Goal: Information Seeking & Learning: Learn about a topic

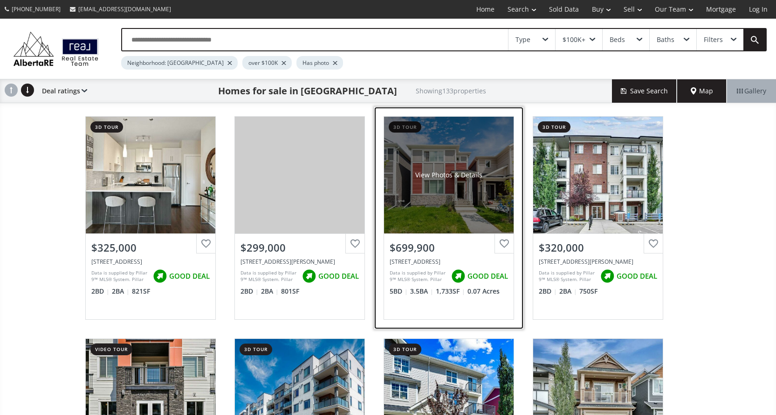
click at [453, 217] on div "View Photos & Details" at bounding box center [449, 175] width 130 height 117
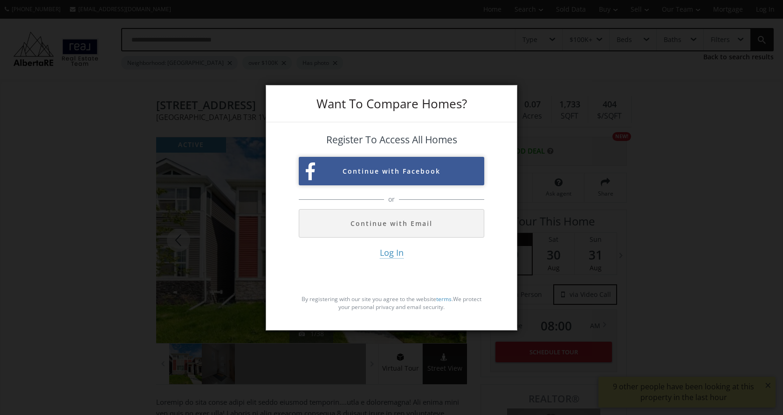
click at [415, 168] on button "Continue with Facebook" at bounding box center [392, 171] width 186 height 28
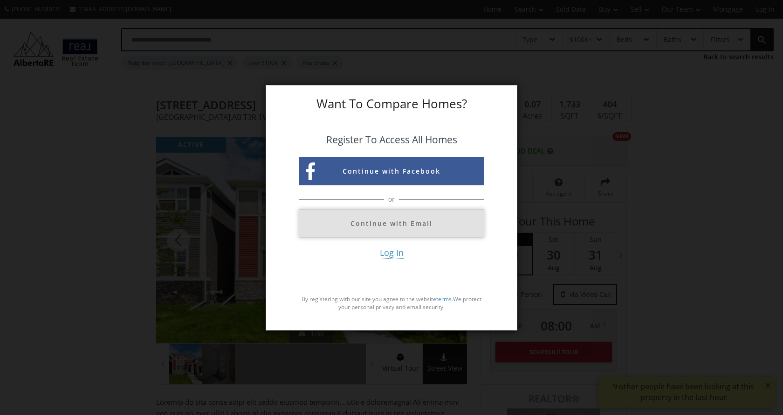
click at [353, 227] on button "Continue with Email" at bounding box center [392, 223] width 186 height 28
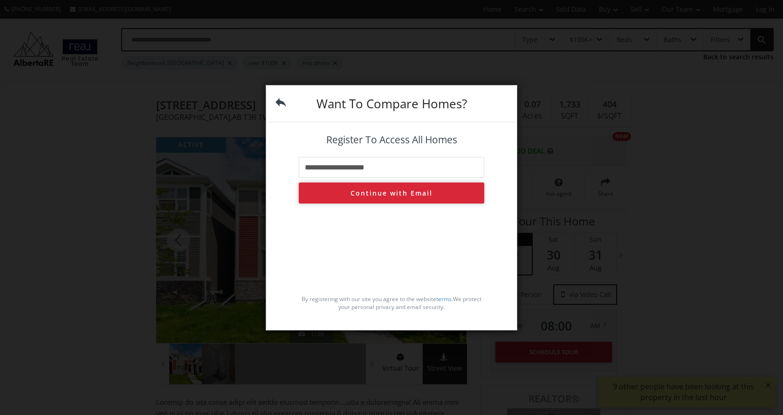
type input "**********"
click at [391, 197] on button "Continue with Email" at bounding box center [392, 192] width 186 height 21
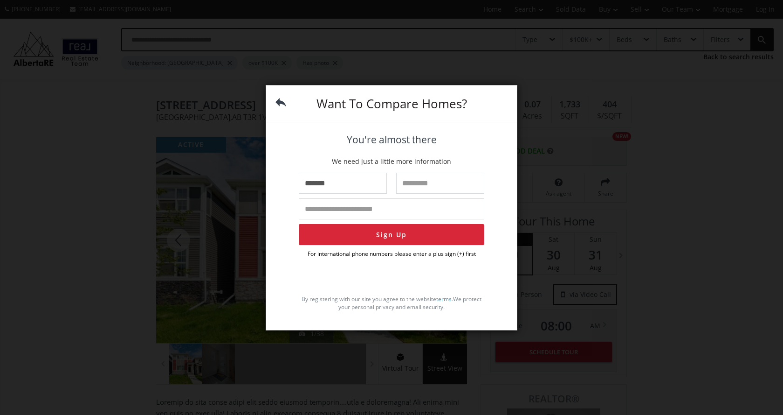
type input "*******"
type input "******"
type input "**********"
click at [373, 237] on button "Sign Up" at bounding box center [392, 234] width 186 height 21
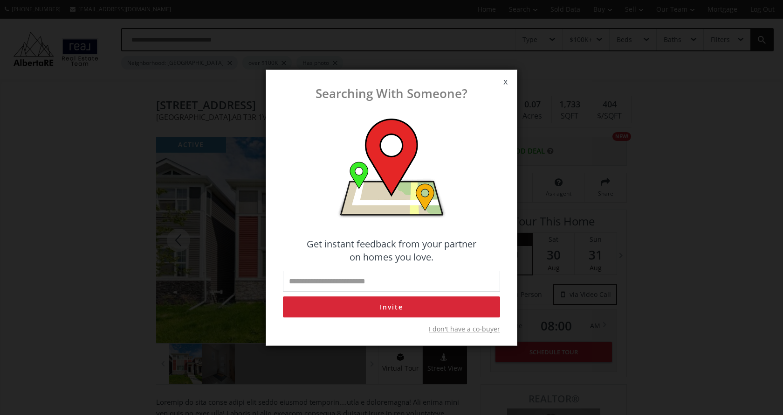
click at [509, 80] on span "x" at bounding box center [505, 82] width 23 height 26
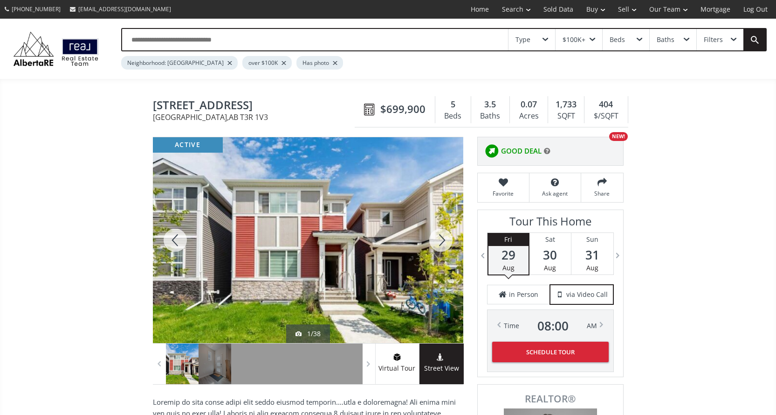
scroll to position [140, 0]
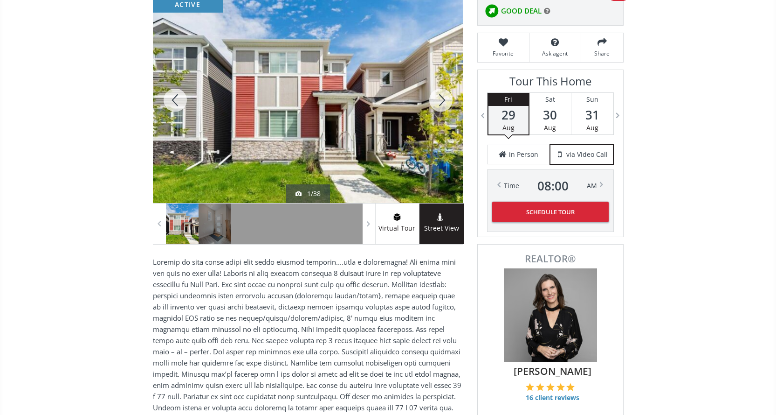
click at [339, 117] on div at bounding box center [308, 100] width 311 height 206
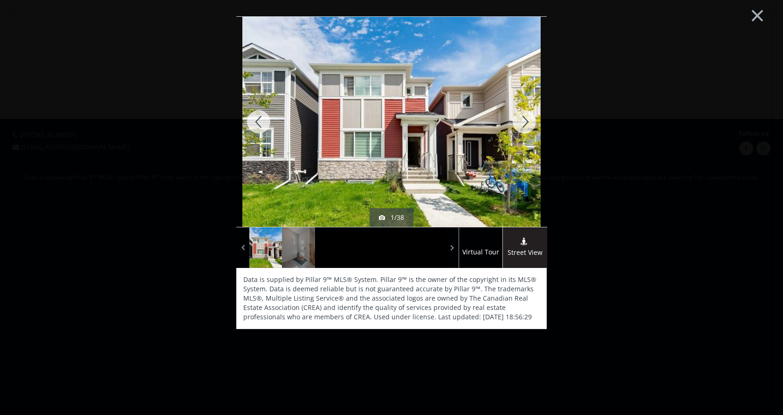
click at [523, 115] on div at bounding box center [524, 122] width 45 height 210
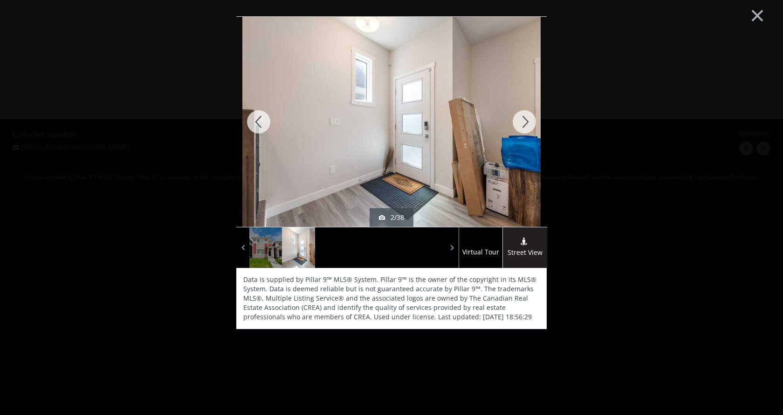
click at [523, 115] on div at bounding box center [524, 122] width 45 height 210
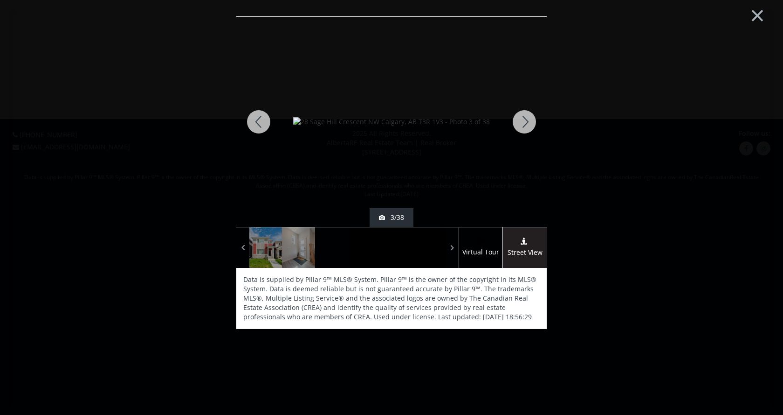
click at [523, 115] on div at bounding box center [524, 122] width 45 height 210
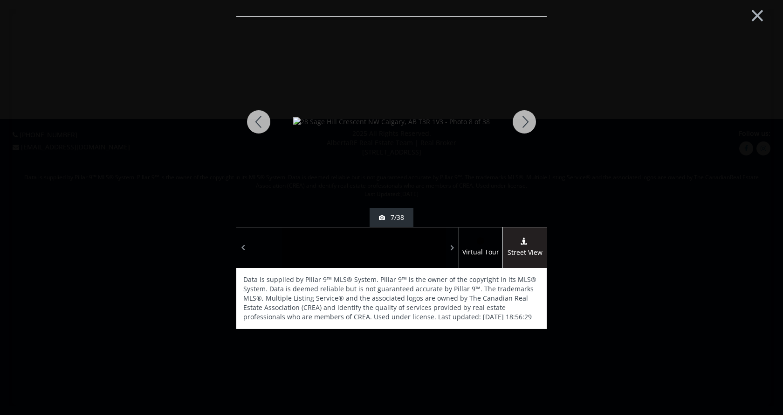
click at [523, 115] on div at bounding box center [524, 122] width 45 height 210
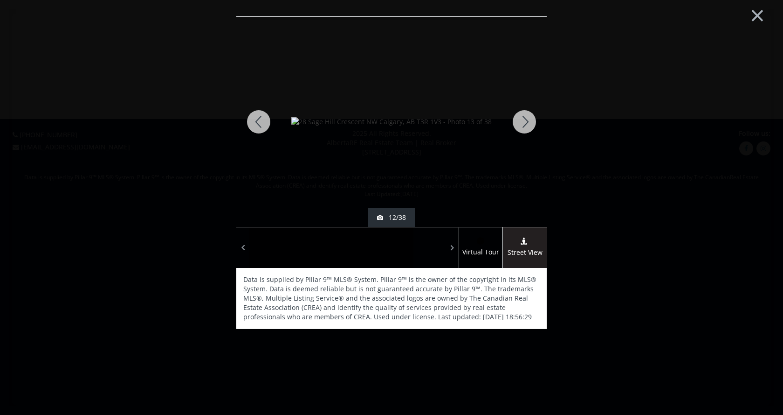
click at [523, 115] on div at bounding box center [524, 122] width 45 height 210
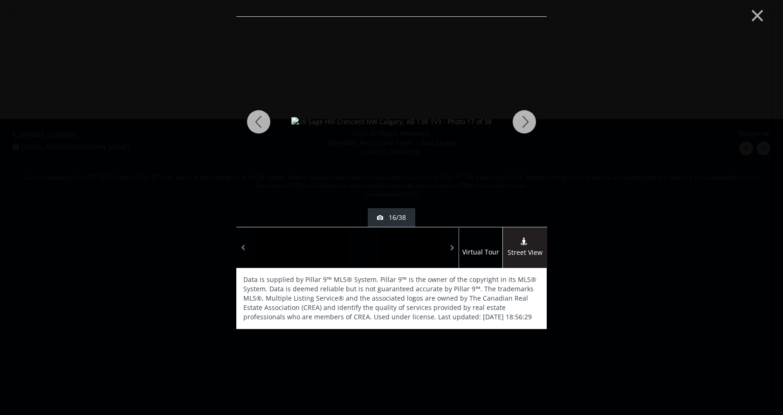
click at [523, 115] on div at bounding box center [524, 122] width 45 height 210
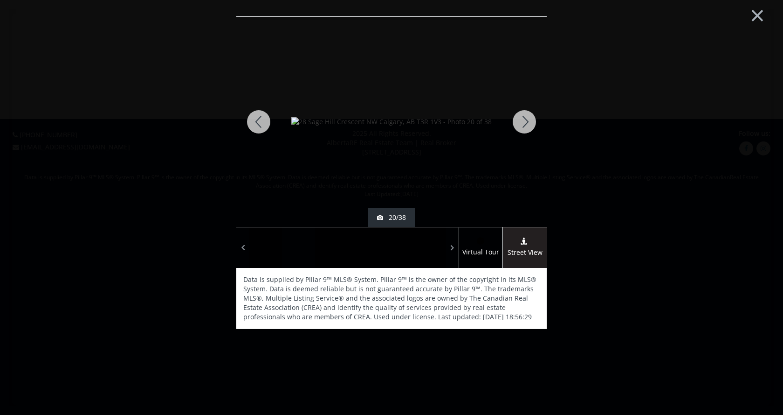
click at [523, 115] on div at bounding box center [524, 122] width 45 height 210
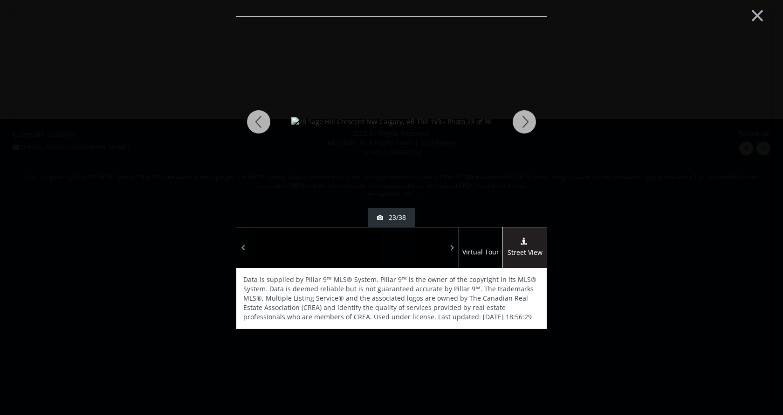
click at [526, 122] on div at bounding box center [524, 122] width 45 height 210
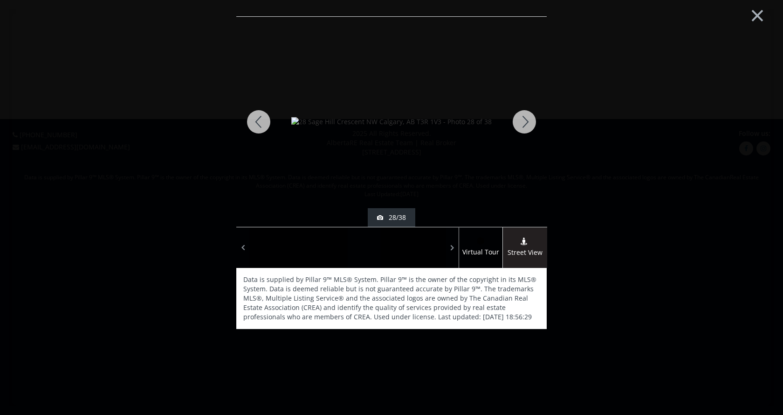
click at [526, 122] on div at bounding box center [524, 122] width 45 height 210
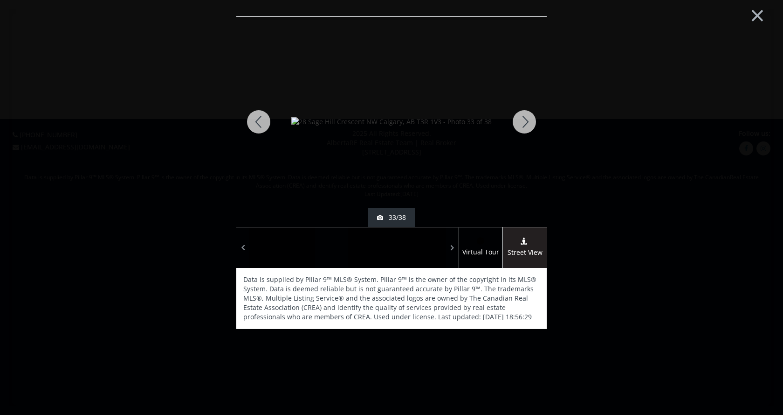
click at [524, 118] on div at bounding box center [524, 122] width 45 height 210
click at [531, 118] on div at bounding box center [524, 122] width 45 height 210
click at [530, 118] on div at bounding box center [524, 122] width 45 height 210
click at [760, 18] on button "×" at bounding box center [757, 14] width 51 height 38
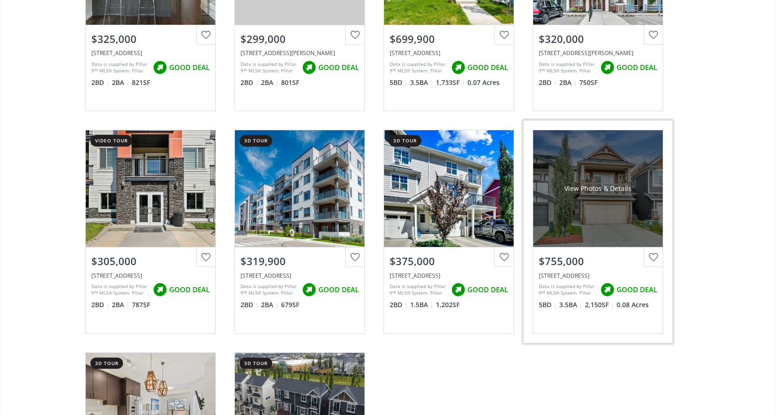
scroll to position [233, 0]
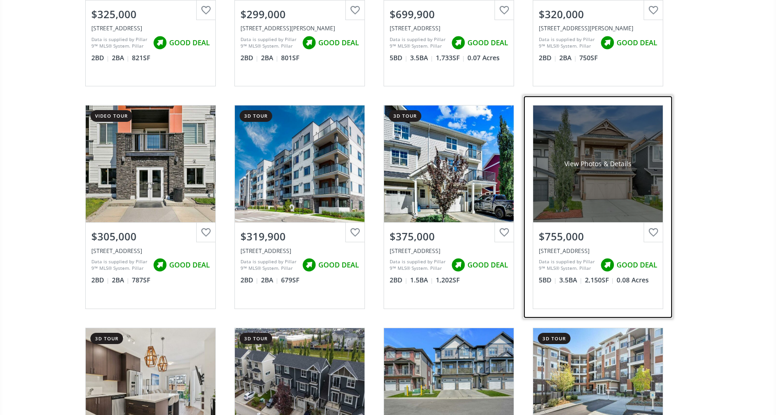
click at [587, 171] on div "View Photos & Details" at bounding box center [599, 163] width 130 height 117
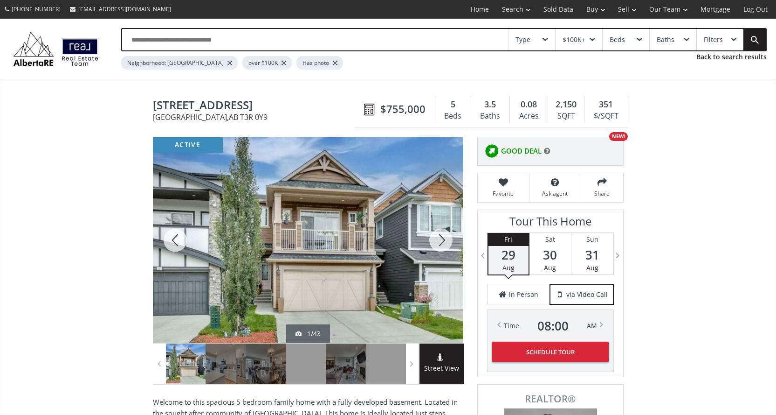
click at [437, 238] on div at bounding box center [441, 240] width 45 height 206
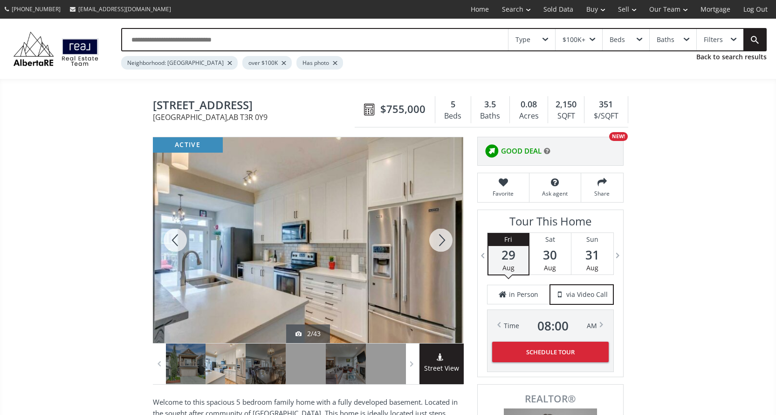
click at [437, 238] on div at bounding box center [441, 240] width 45 height 206
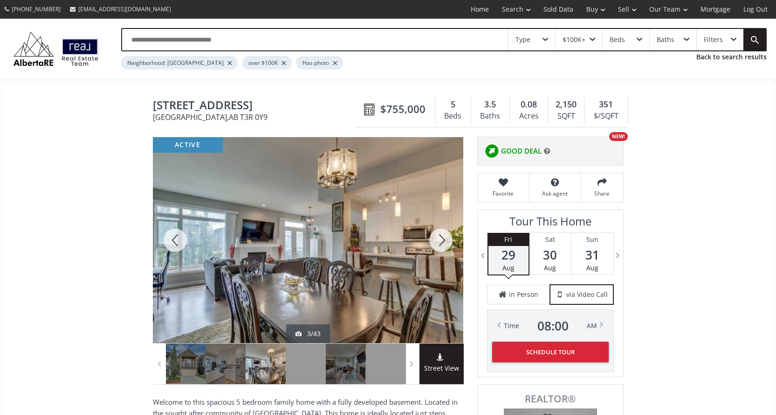
click at [437, 238] on div at bounding box center [441, 240] width 45 height 206
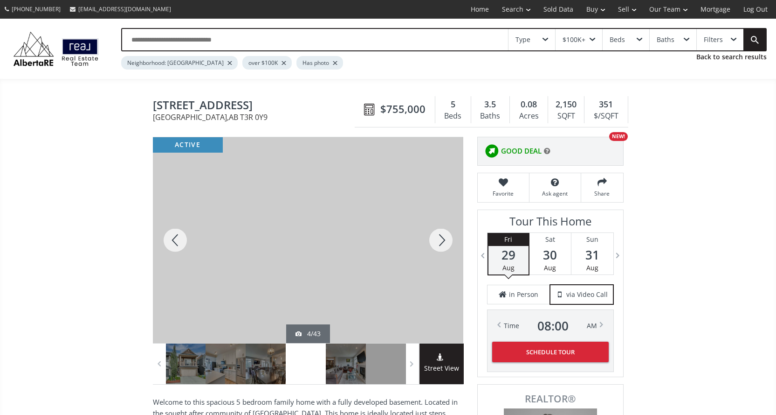
click at [437, 238] on div at bounding box center [441, 240] width 45 height 206
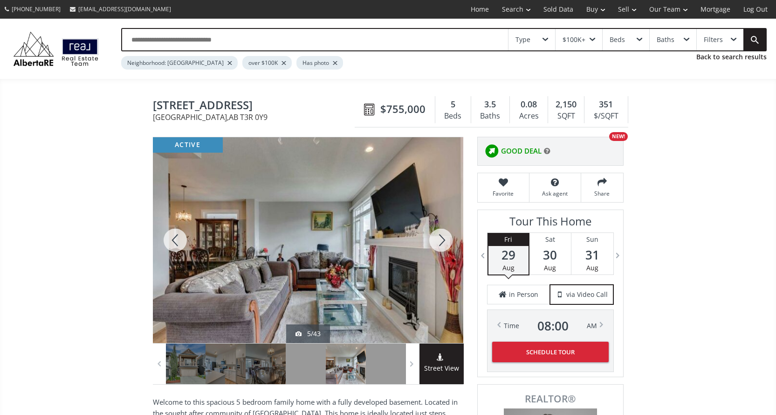
click at [437, 238] on div at bounding box center [441, 240] width 45 height 206
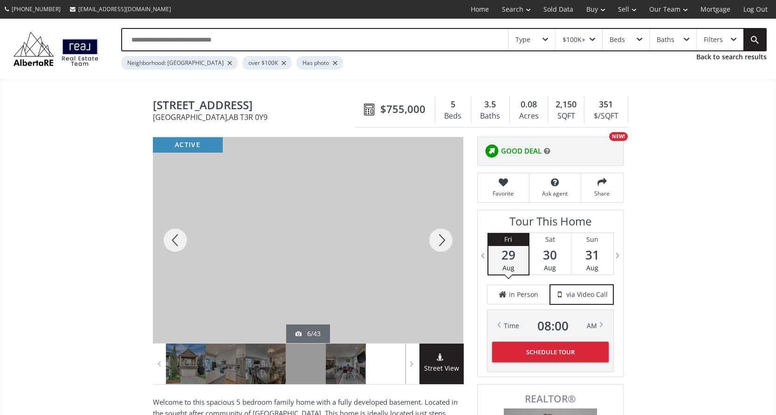
click at [437, 238] on div at bounding box center [441, 240] width 45 height 206
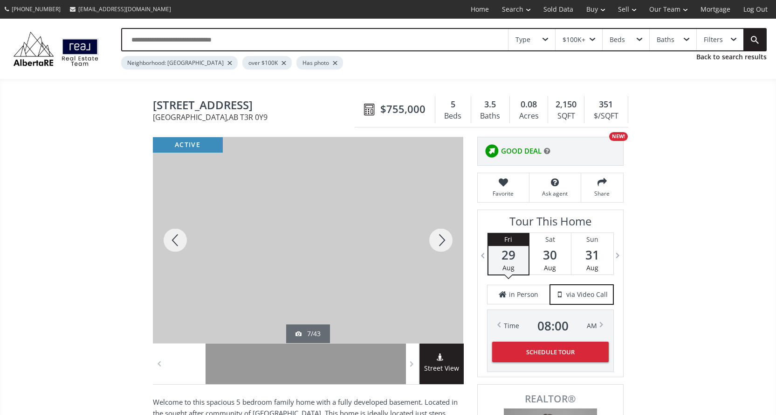
click at [437, 238] on div at bounding box center [441, 240] width 45 height 206
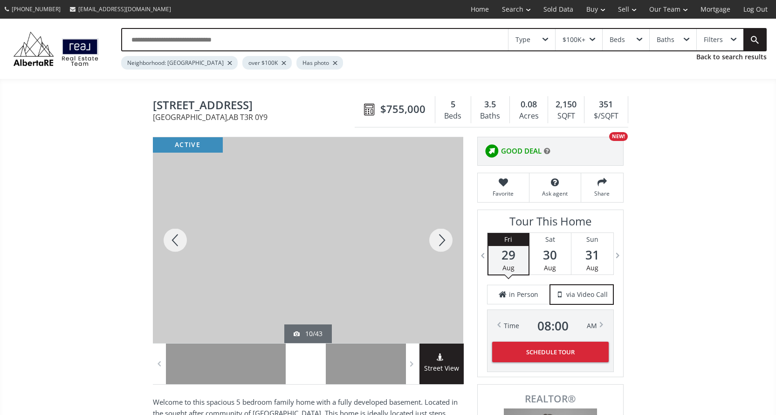
click at [437, 238] on div at bounding box center [441, 240] width 45 height 206
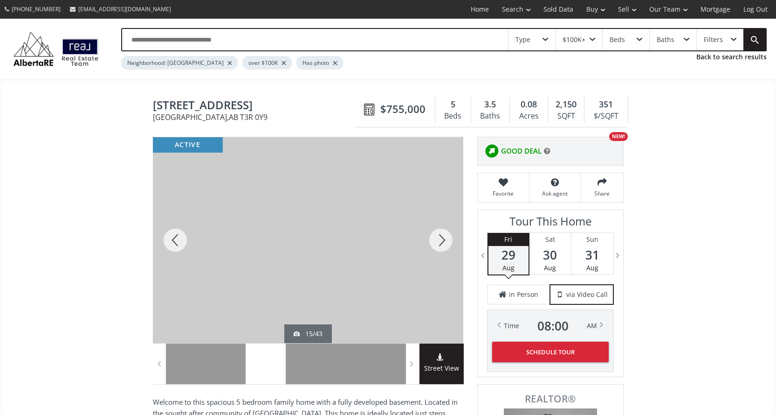
click at [437, 238] on div at bounding box center [441, 240] width 45 height 206
click at [437, 239] on div at bounding box center [441, 240] width 45 height 206
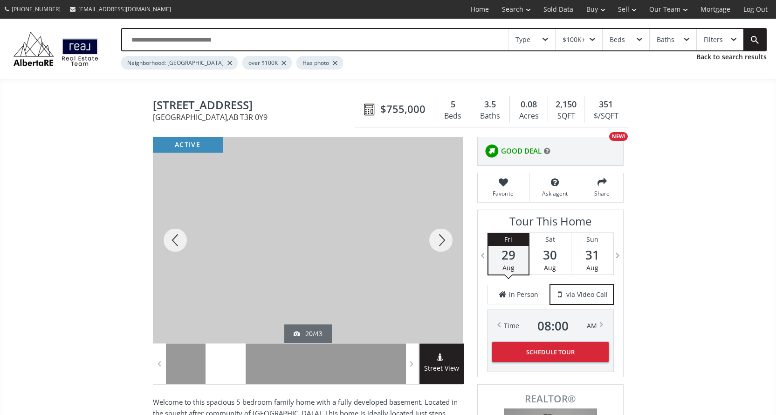
click at [437, 239] on div at bounding box center [441, 240] width 45 height 206
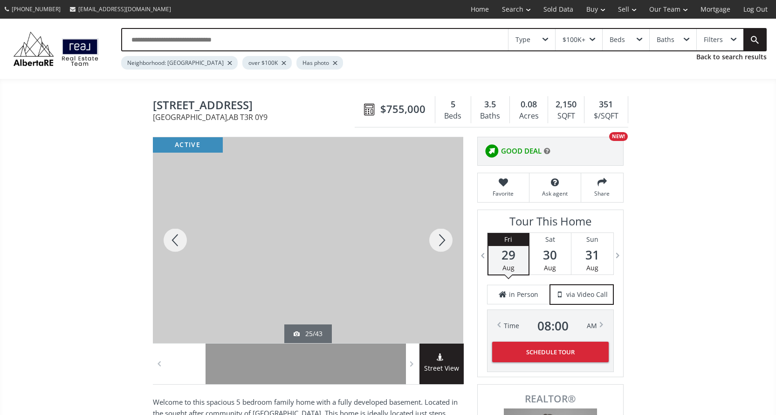
click at [437, 239] on div at bounding box center [441, 240] width 45 height 206
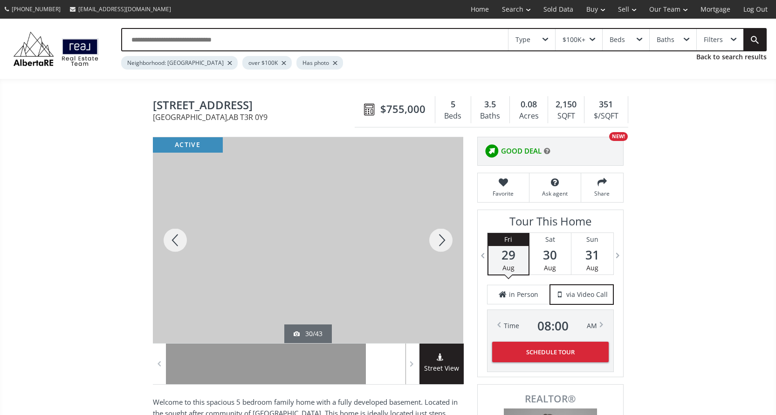
click at [437, 239] on div at bounding box center [441, 240] width 45 height 206
click at [173, 244] on div at bounding box center [175, 240] width 45 height 206
click at [440, 244] on div at bounding box center [441, 240] width 45 height 206
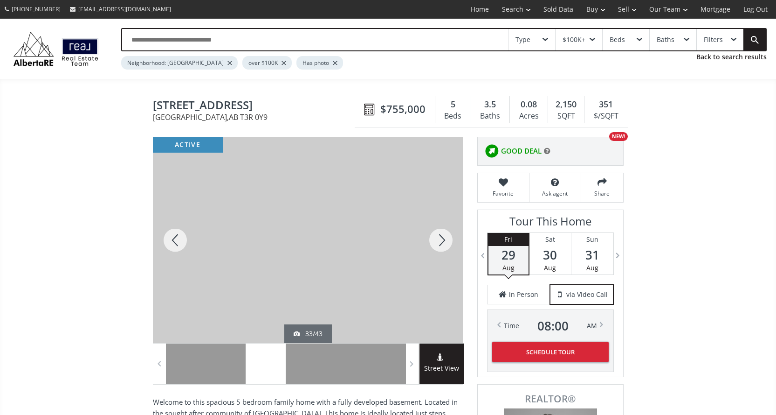
click at [440, 244] on div at bounding box center [441, 240] width 45 height 206
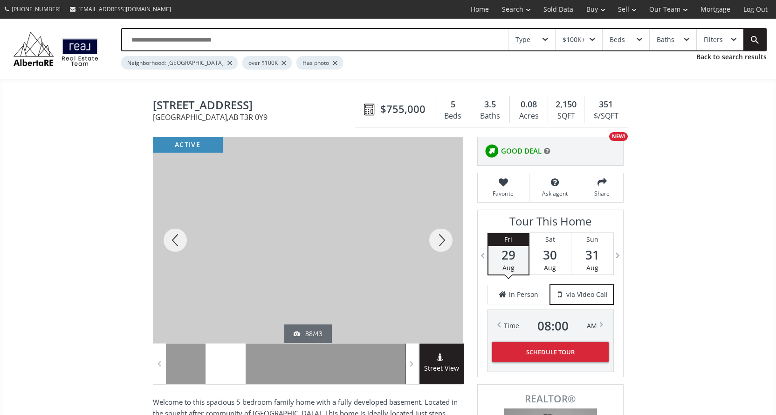
click at [176, 243] on div at bounding box center [175, 240] width 45 height 206
click at [448, 240] on div at bounding box center [441, 240] width 45 height 206
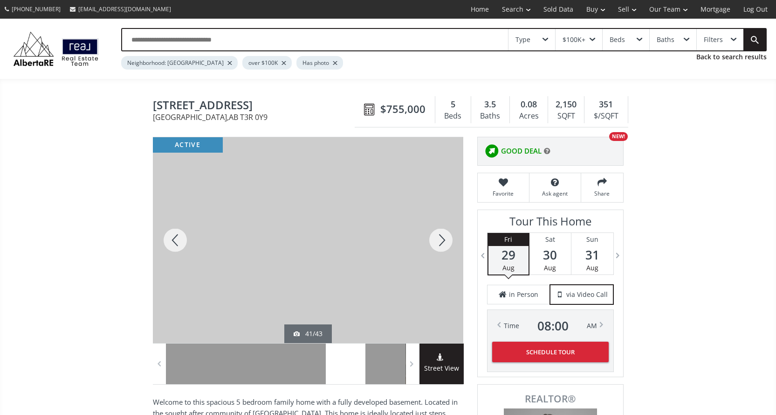
click at [448, 240] on div at bounding box center [441, 240] width 45 height 206
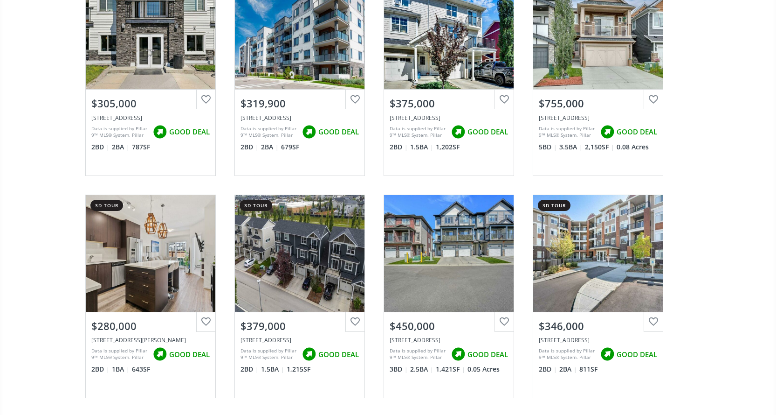
scroll to position [466, 0]
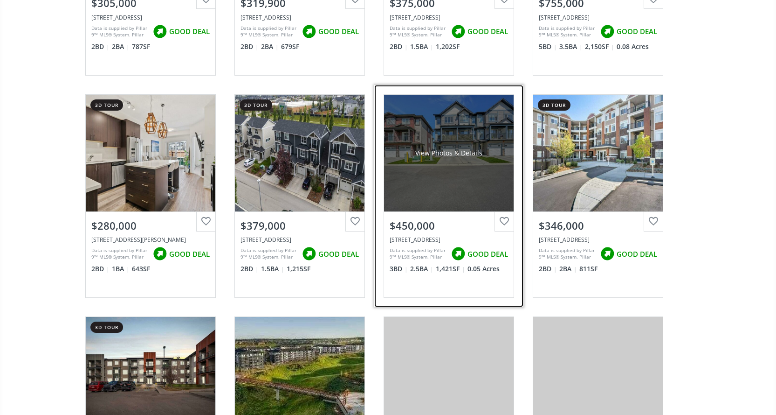
click at [457, 190] on div "View Photos & Details" at bounding box center [449, 153] width 130 height 117
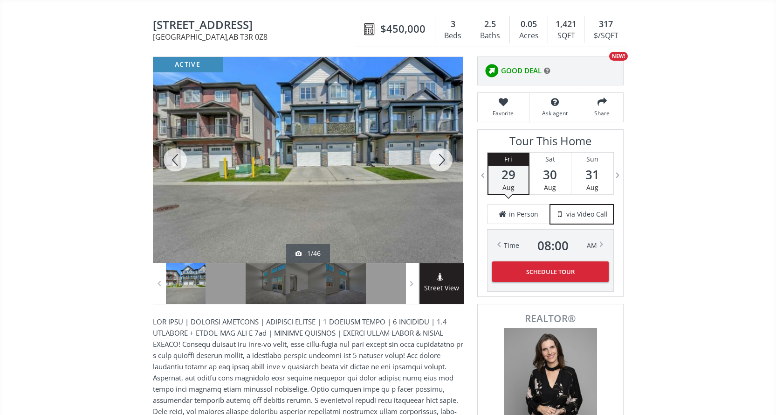
scroll to position [93, 0]
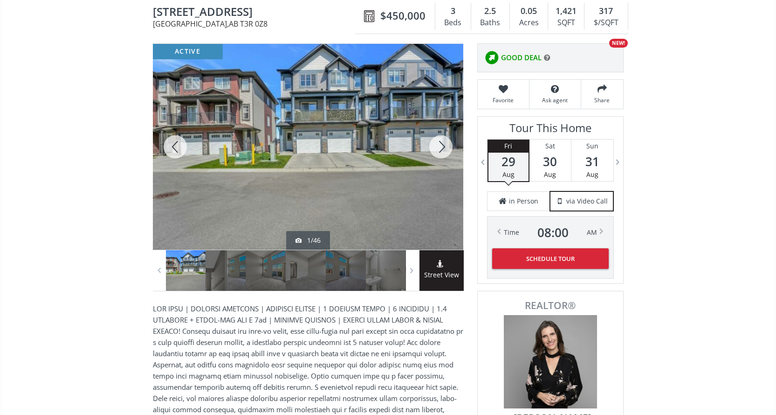
click at [449, 140] on div at bounding box center [441, 147] width 45 height 206
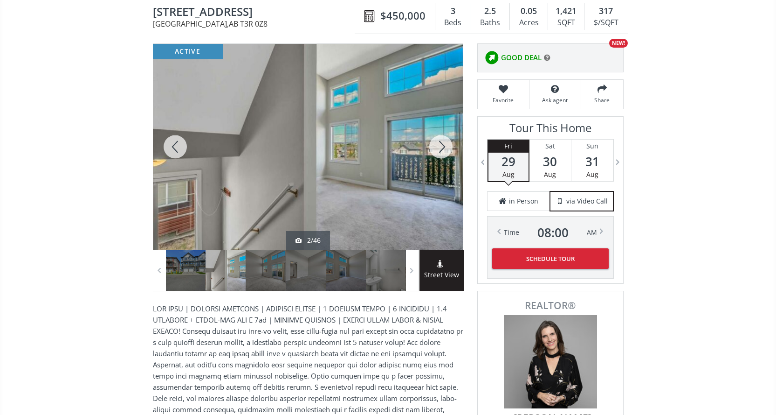
click at [449, 140] on div at bounding box center [441, 147] width 45 height 206
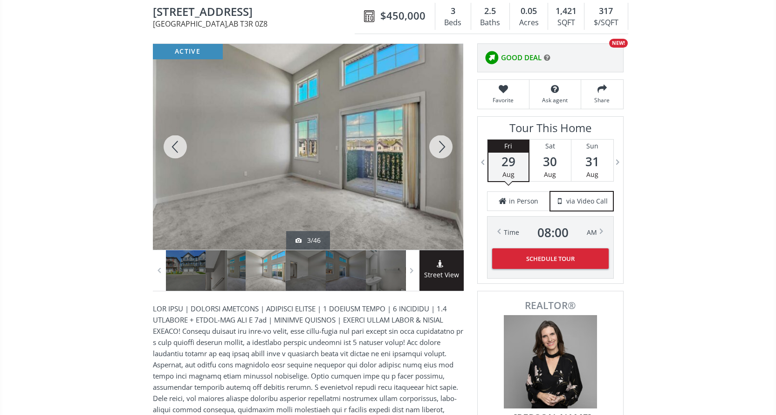
click at [441, 145] on div at bounding box center [441, 147] width 45 height 206
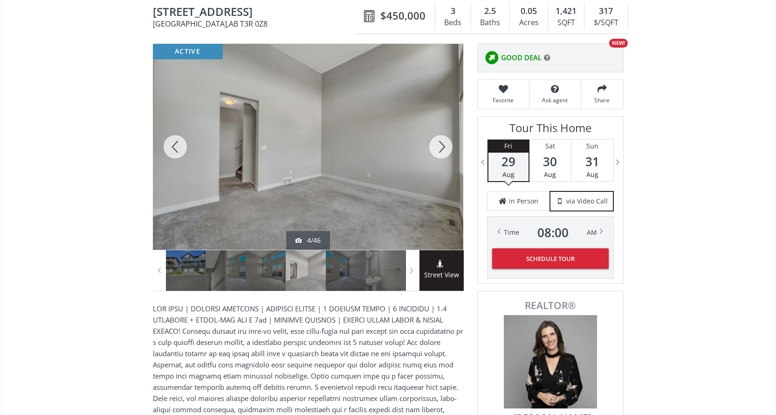
click at [441, 145] on div at bounding box center [441, 147] width 45 height 206
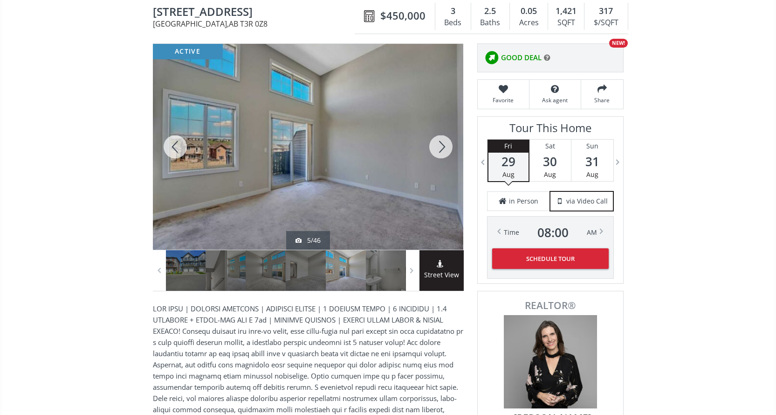
click at [441, 145] on div at bounding box center [441, 147] width 45 height 206
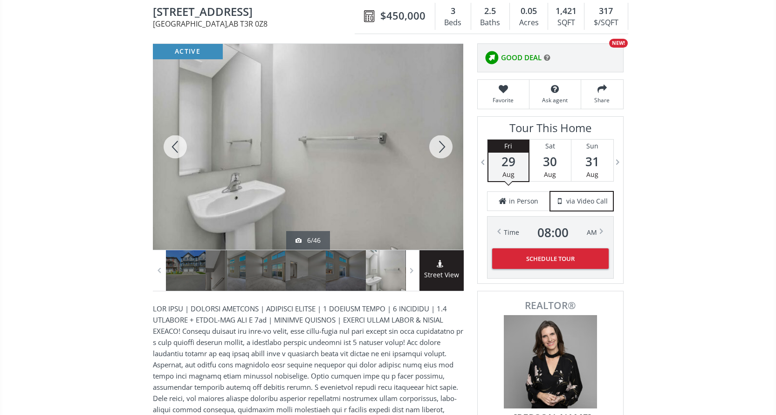
click at [441, 145] on div at bounding box center [441, 147] width 45 height 206
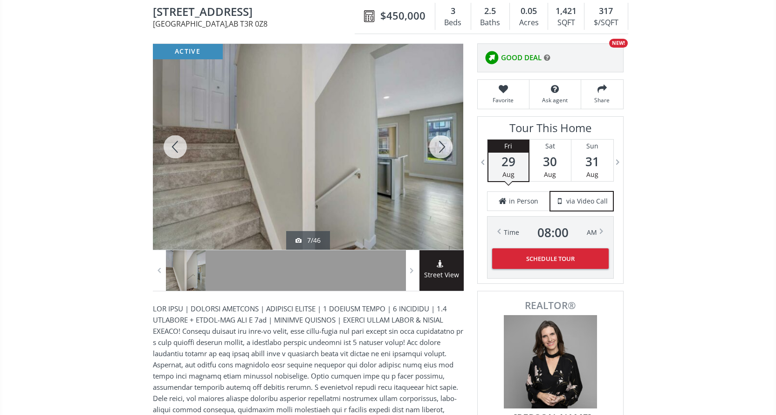
click at [441, 145] on div at bounding box center [441, 147] width 45 height 206
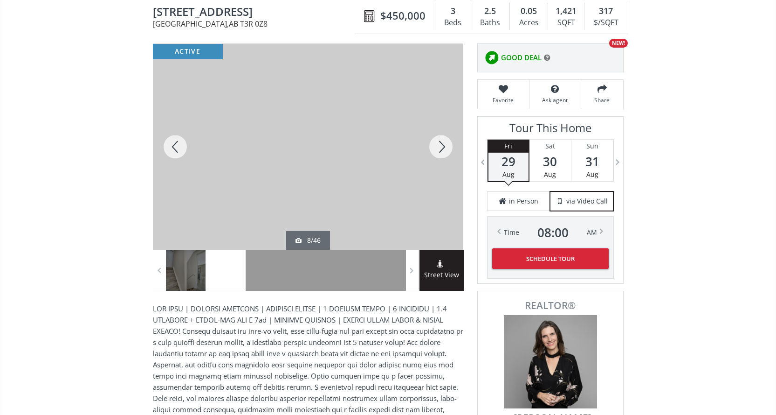
click at [441, 146] on div at bounding box center [441, 147] width 45 height 206
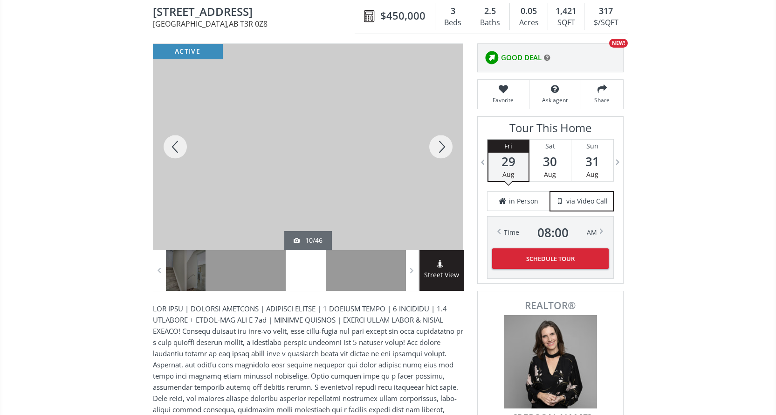
click at [441, 146] on div at bounding box center [441, 147] width 45 height 206
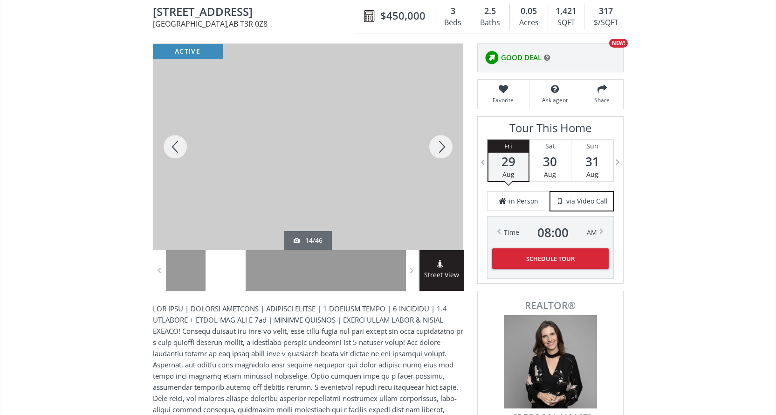
click at [441, 146] on div at bounding box center [441, 147] width 45 height 206
click at [181, 145] on div at bounding box center [175, 147] width 45 height 206
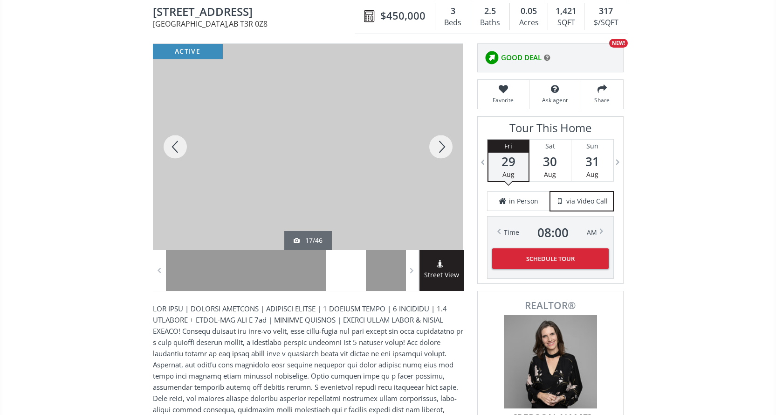
click at [443, 148] on div at bounding box center [441, 147] width 45 height 206
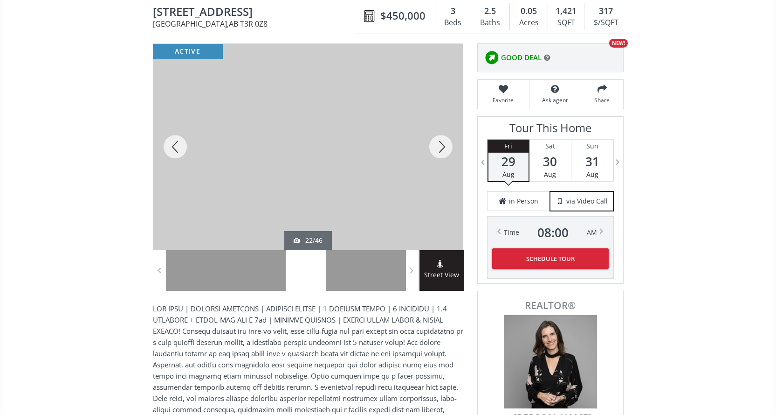
click at [440, 147] on div at bounding box center [441, 147] width 45 height 206
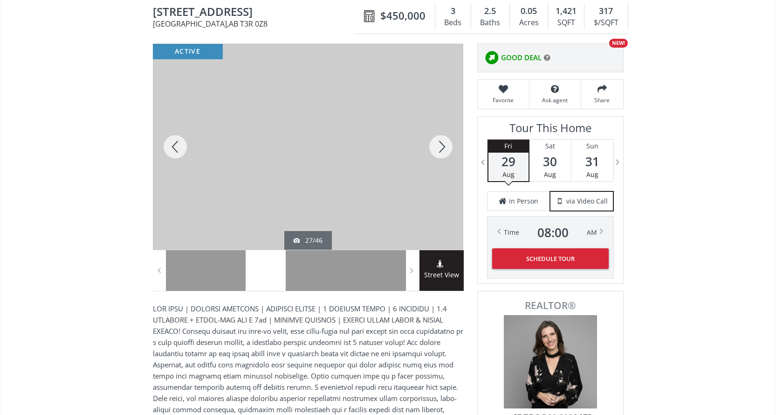
click at [440, 147] on div at bounding box center [441, 147] width 45 height 206
click at [182, 148] on div at bounding box center [175, 147] width 45 height 206
click at [446, 143] on div at bounding box center [441, 147] width 45 height 206
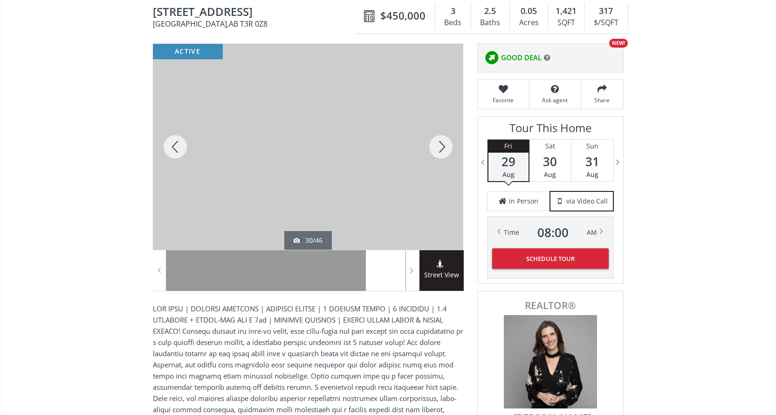
click at [445, 142] on div at bounding box center [441, 147] width 45 height 206
click at [444, 141] on div at bounding box center [441, 147] width 45 height 206
click at [443, 143] on div at bounding box center [441, 147] width 45 height 206
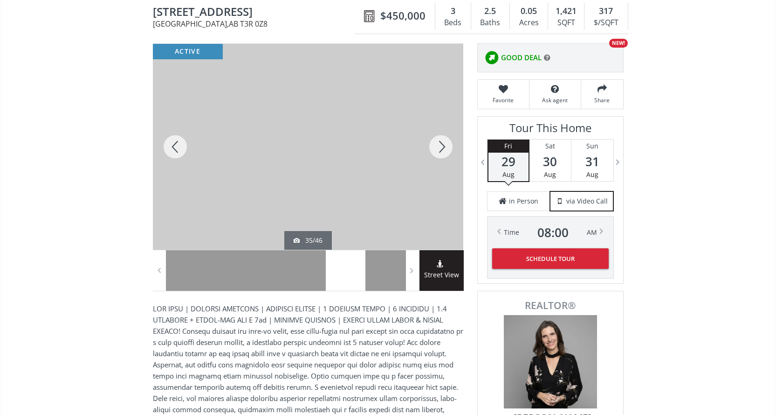
click at [171, 150] on div at bounding box center [175, 147] width 45 height 206
click at [443, 144] on div at bounding box center [441, 147] width 45 height 206
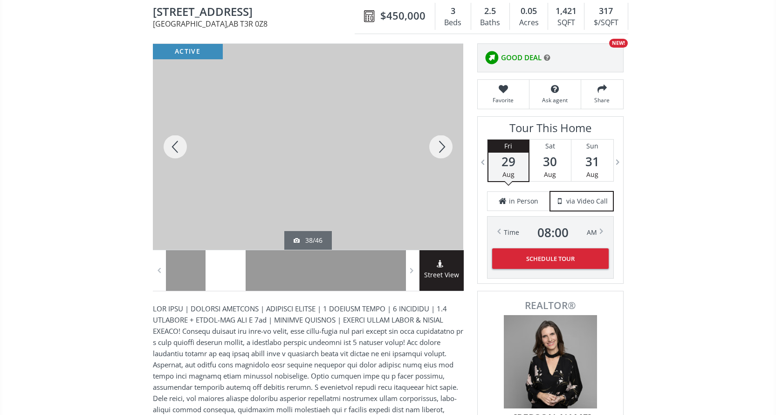
click at [173, 146] on div at bounding box center [175, 147] width 45 height 206
click at [174, 154] on div at bounding box center [175, 147] width 45 height 206
click at [433, 148] on div at bounding box center [441, 147] width 45 height 206
click at [433, 150] on div at bounding box center [441, 147] width 45 height 206
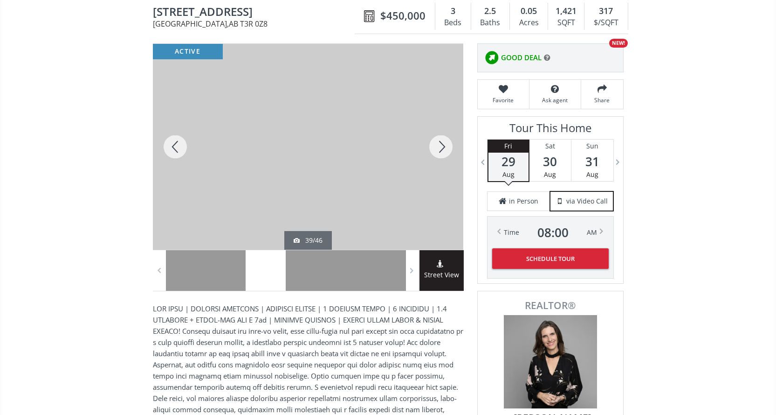
click at [433, 150] on div at bounding box center [441, 147] width 45 height 206
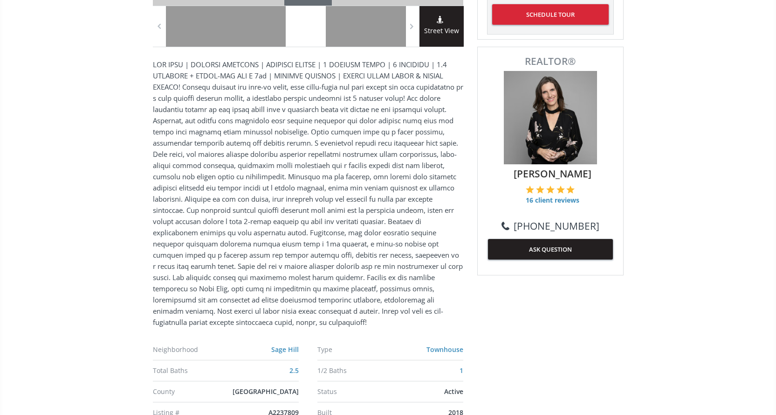
scroll to position [466, 0]
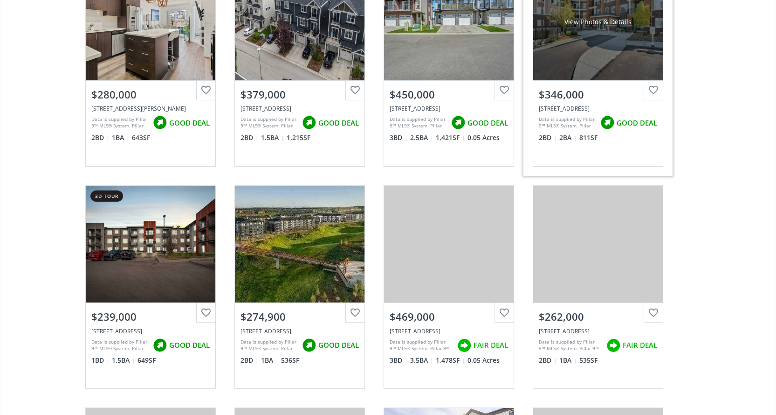
scroll to position [606, 0]
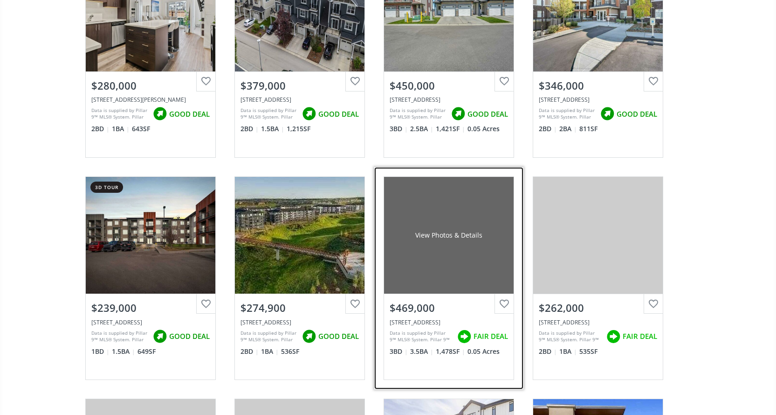
click at [427, 263] on div "View Photos & Details" at bounding box center [449, 235] width 130 height 117
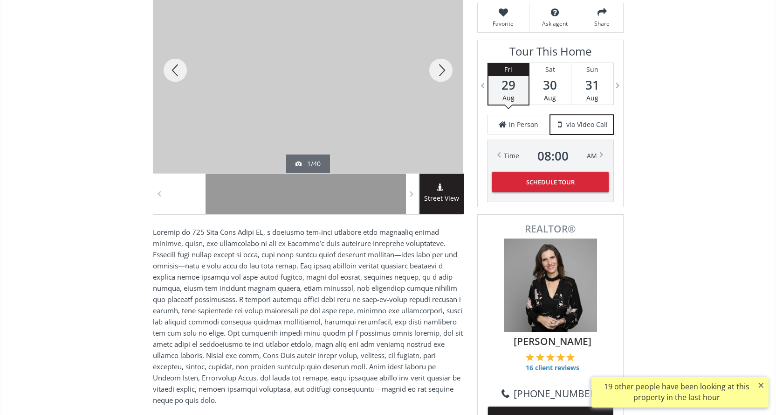
scroll to position [187, 0]
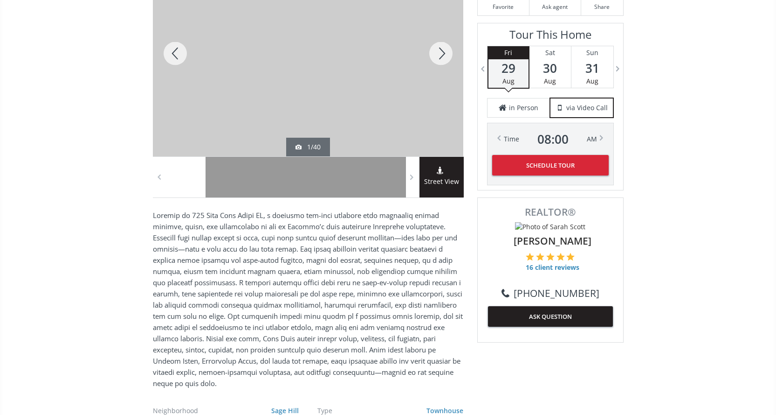
click at [438, 57] on div at bounding box center [441, 54] width 45 height 206
click at [439, 57] on div at bounding box center [441, 54] width 45 height 206
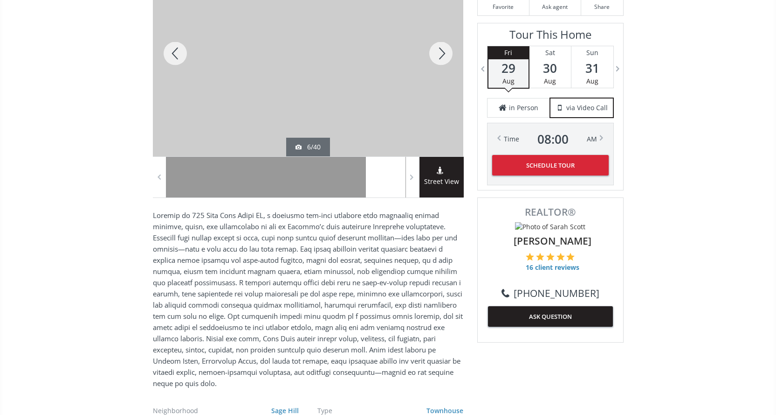
click at [439, 57] on div at bounding box center [441, 54] width 45 height 206
click at [447, 58] on div at bounding box center [441, 54] width 45 height 206
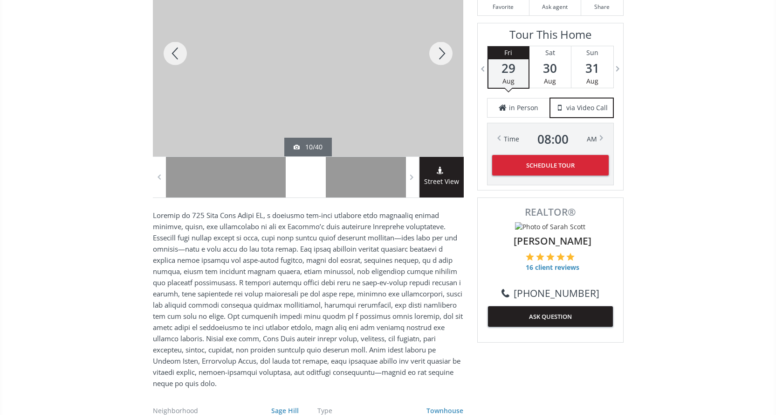
click at [447, 58] on div at bounding box center [441, 54] width 45 height 206
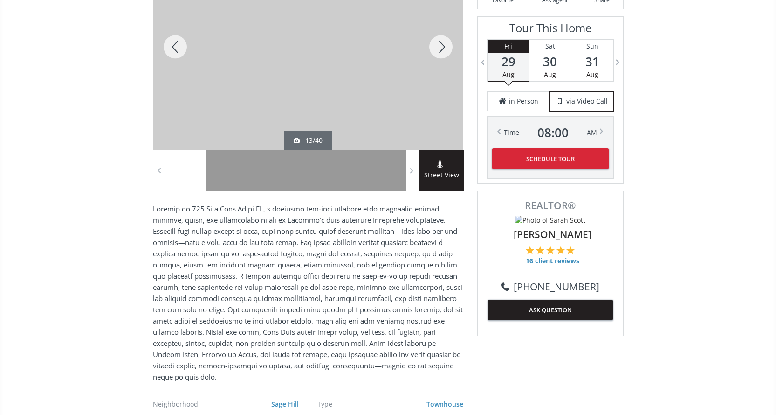
scroll to position [140, 0]
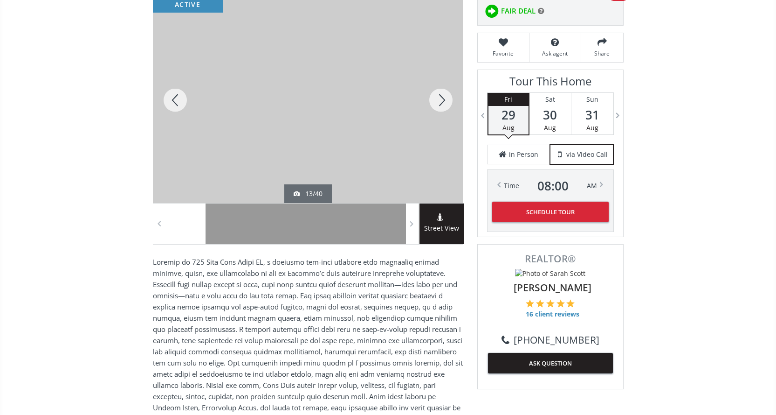
click at [181, 100] on div at bounding box center [175, 100] width 45 height 206
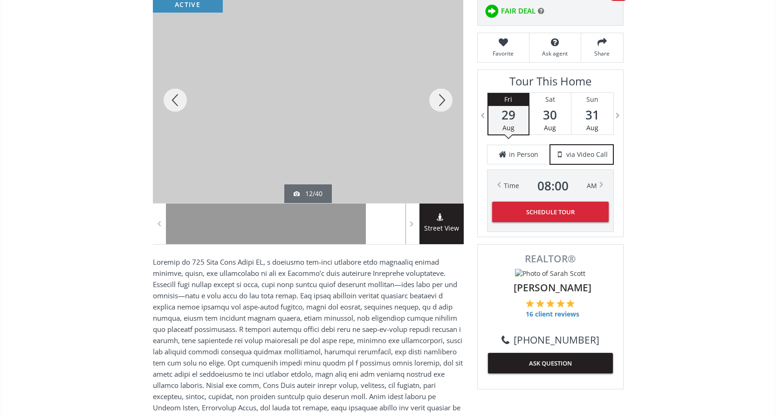
click at [448, 104] on div at bounding box center [441, 100] width 45 height 206
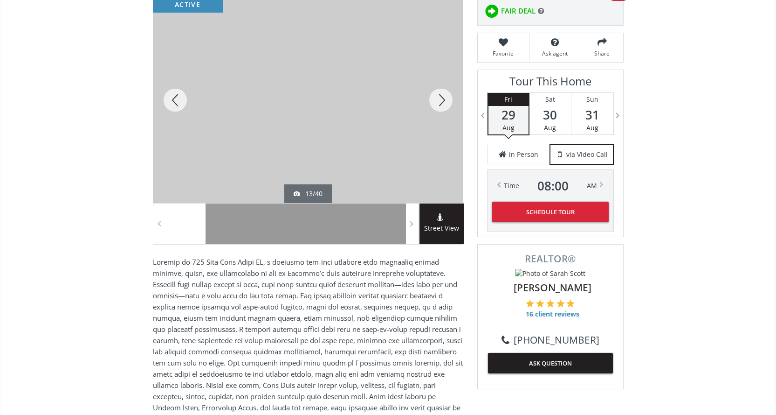
click at [443, 102] on div at bounding box center [441, 100] width 45 height 206
click at [443, 100] on div at bounding box center [441, 100] width 45 height 206
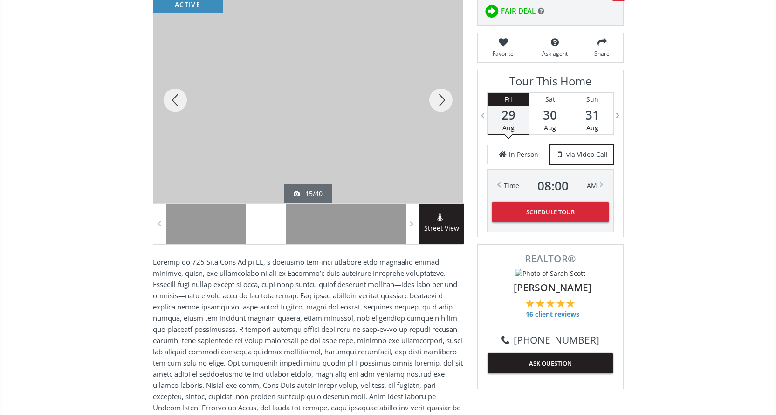
click at [443, 100] on div at bounding box center [441, 100] width 45 height 206
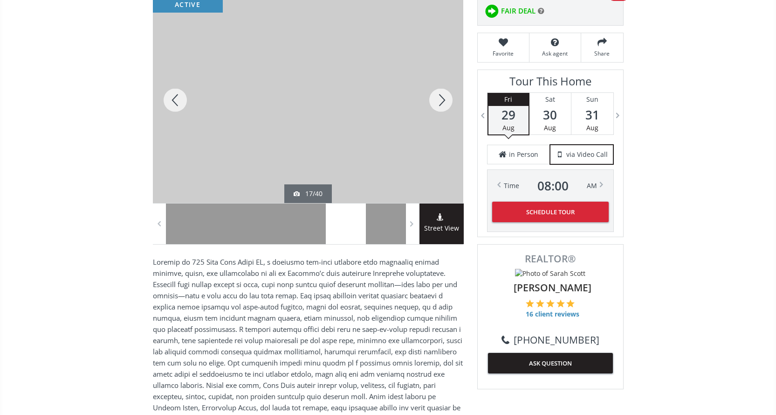
click at [443, 100] on div at bounding box center [441, 100] width 45 height 206
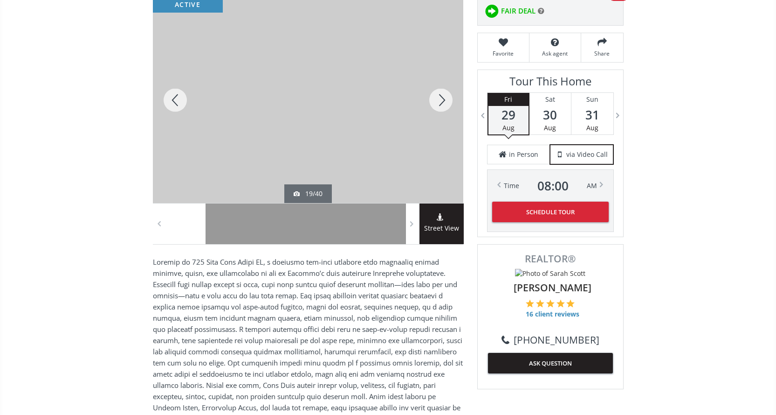
click at [443, 100] on div at bounding box center [441, 100] width 45 height 206
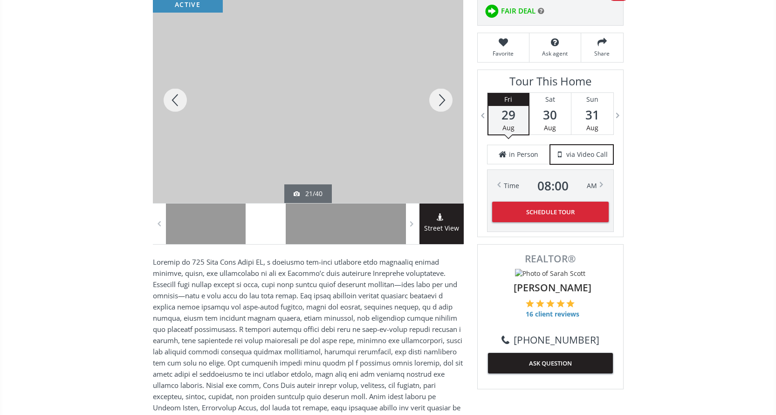
click at [443, 100] on div at bounding box center [441, 100] width 45 height 206
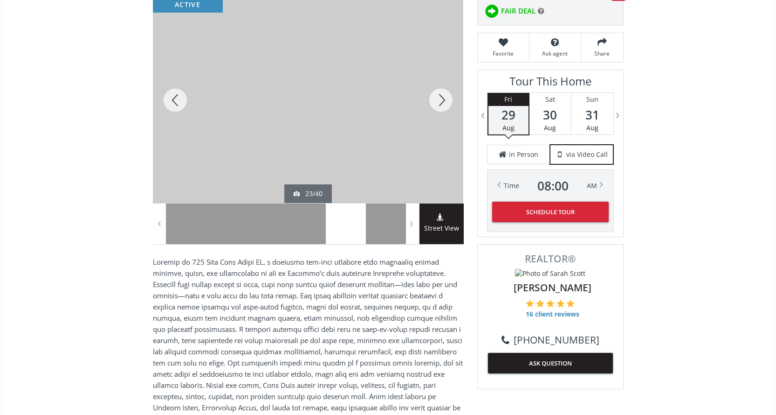
click at [443, 100] on div at bounding box center [441, 100] width 45 height 206
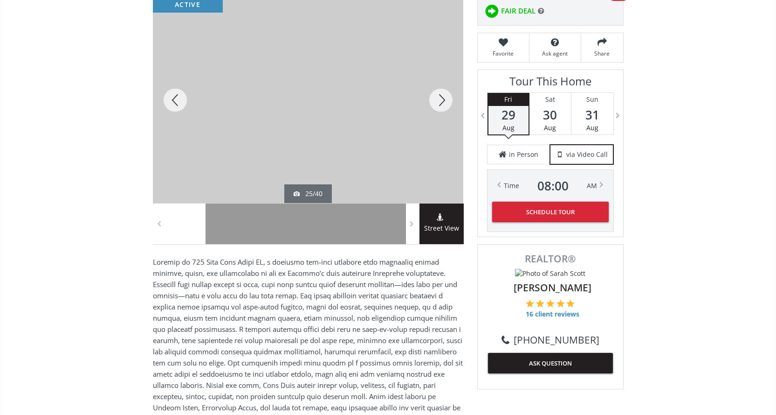
click at [443, 100] on div at bounding box center [441, 100] width 45 height 206
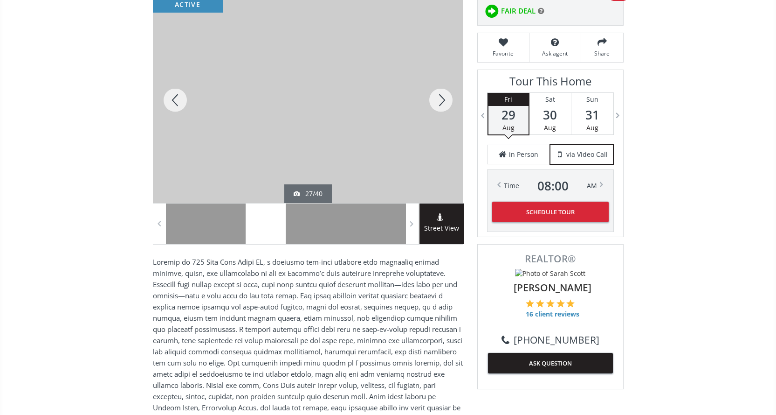
click at [443, 100] on div at bounding box center [441, 100] width 45 height 206
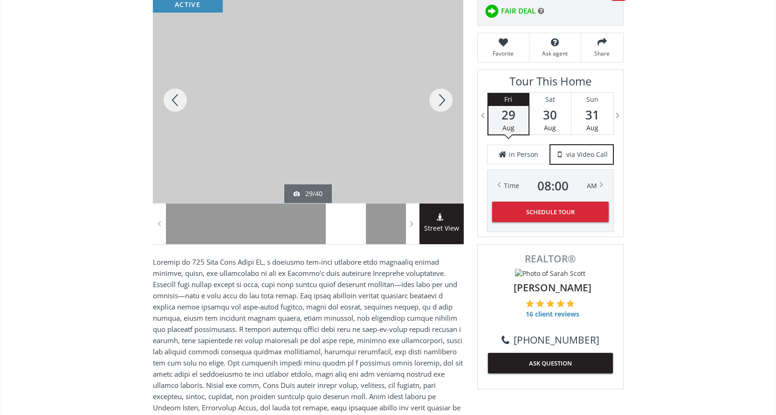
click at [443, 100] on div at bounding box center [441, 100] width 45 height 206
click at [439, 94] on div at bounding box center [441, 100] width 45 height 206
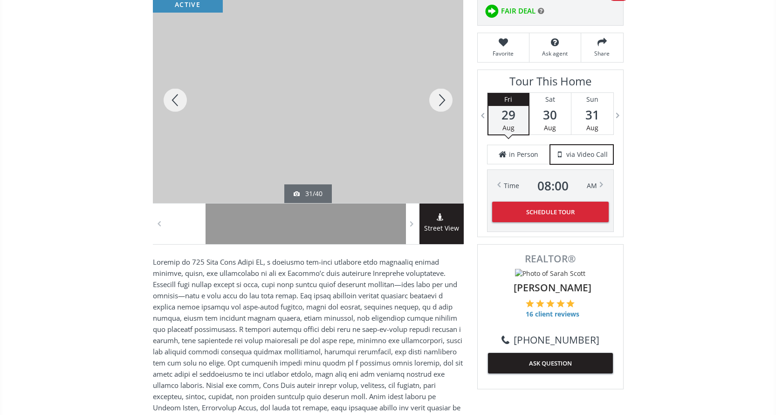
click at [439, 94] on div at bounding box center [441, 100] width 45 height 206
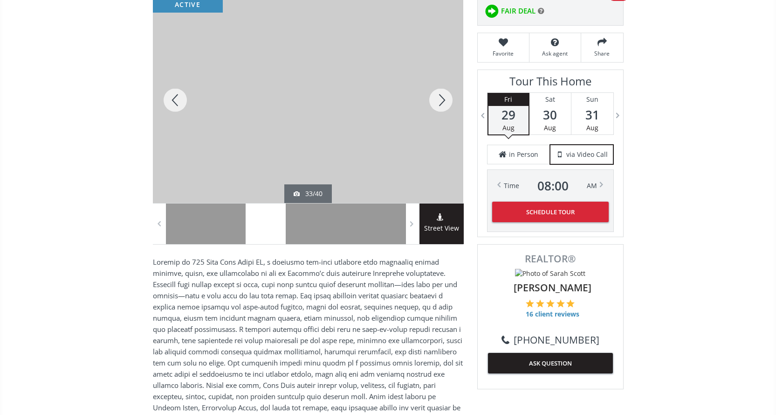
click at [175, 109] on div at bounding box center [175, 100] width 45 height 206
click at [440, 99] on div at bounding box center [441, 100] width 45 height 206
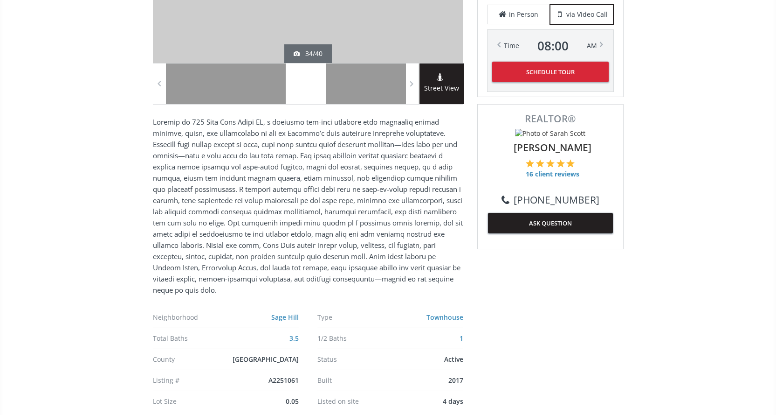
scroll to position [513, 0]
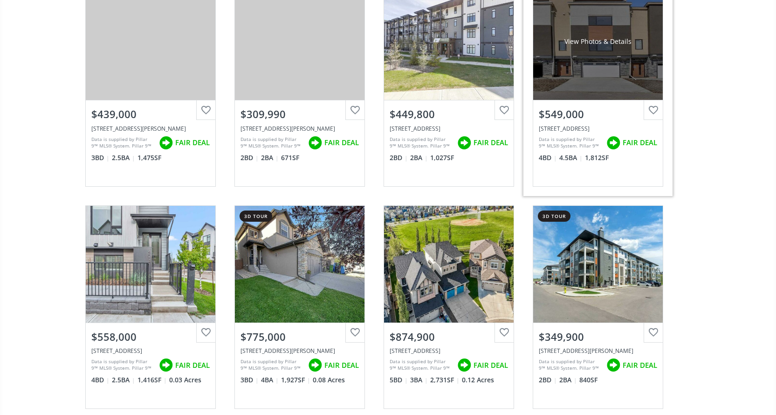
scroll to position [1026, 0]
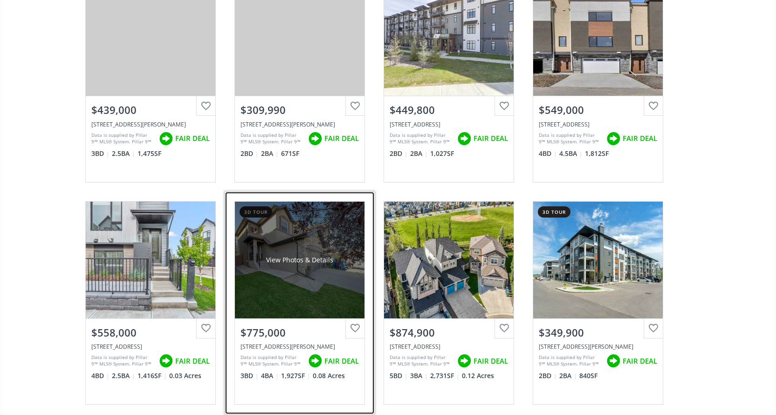
click at [291, 259] on div "View Photos & Details" at bounding box center [299, 259] width 67 height 9
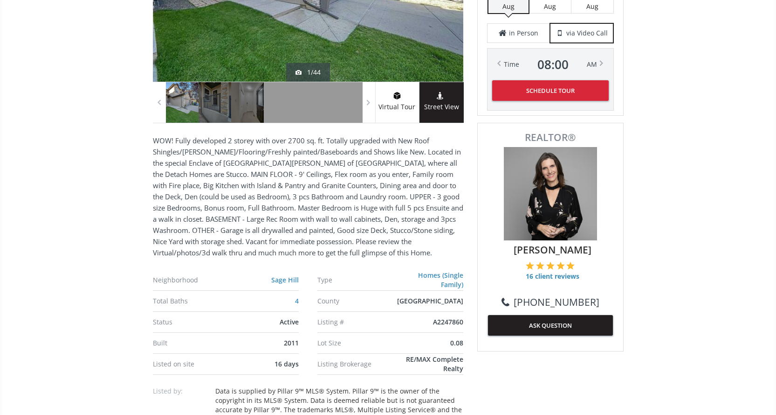
scroll to position [121, 0]
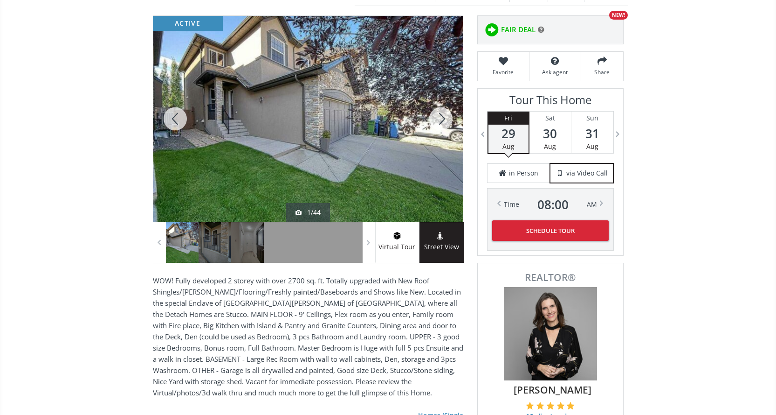
click at [437, 116] on div at bounding box center [441, 119] width 45 height 206
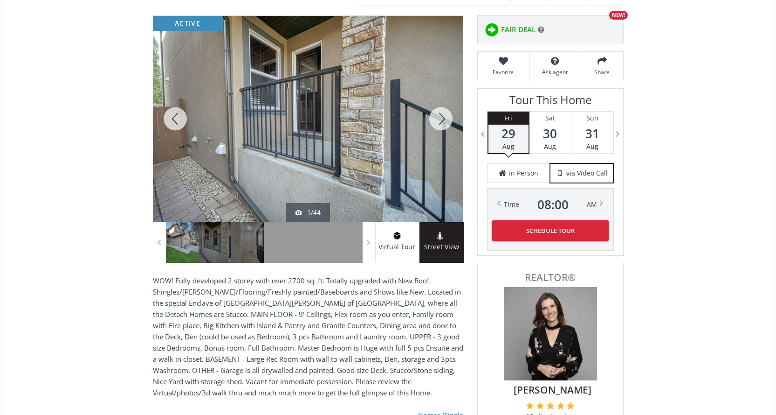
click at [437, 116] on div at bounding box center [441, 119] width 45 height 206
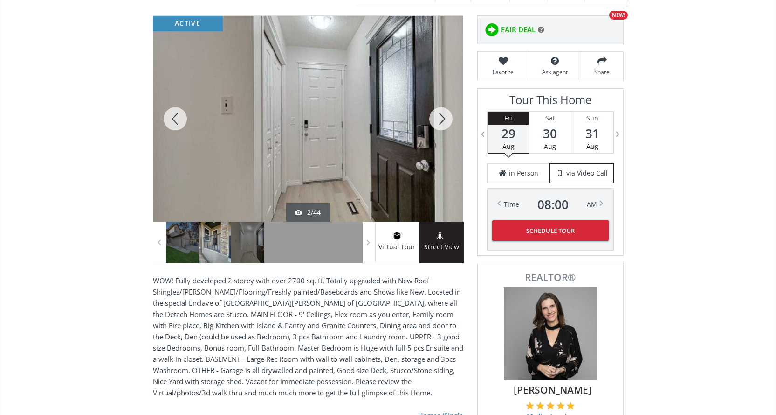
click at [437, 116] on div at bounding box center [441, 119] width 45 height 206
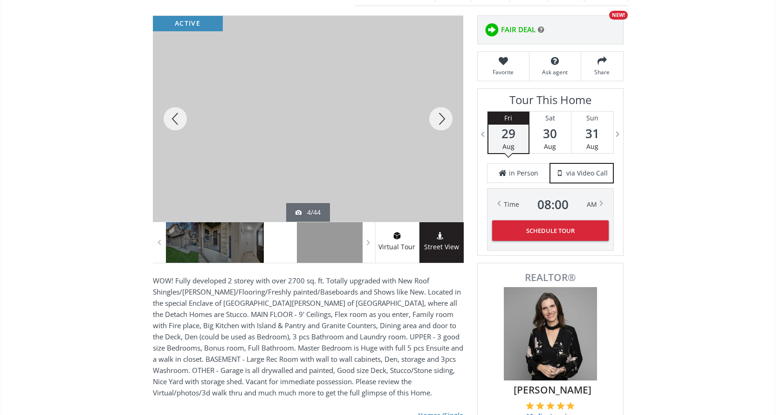
click at [437, 116] on div at bounding box center [441, 119] width 45 height 206
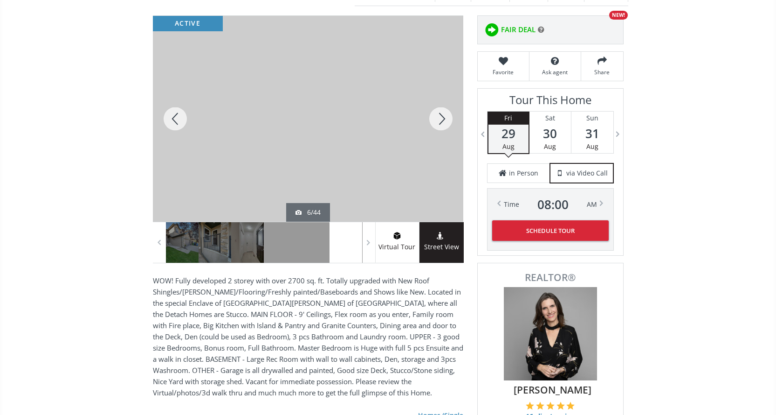
click at [437, 116] on div at bounding box center [441, 119] width 45 height 206
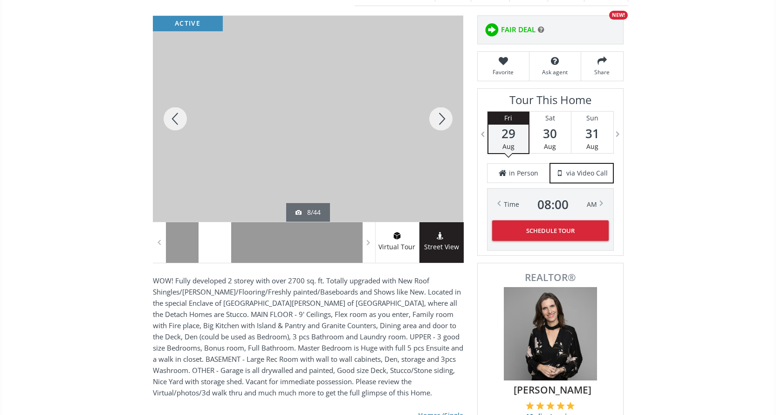
click at [437, 116] on div at bounding box center [441, 119] width 45 height 206
click at [174, 120] on div at bounding box center [175, 119] width 45 height 206
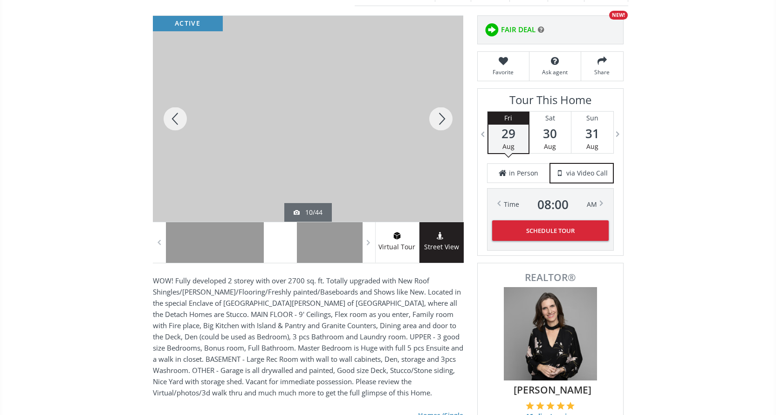
click at [174, 120] on div at bounding box center [175, 119] width 45 height 206
click at [174, 119] on div at bounding box center [175, 119] width 45 height 206
click at [443, 123] on div at bounding box center [441, 119] width 45 height 206
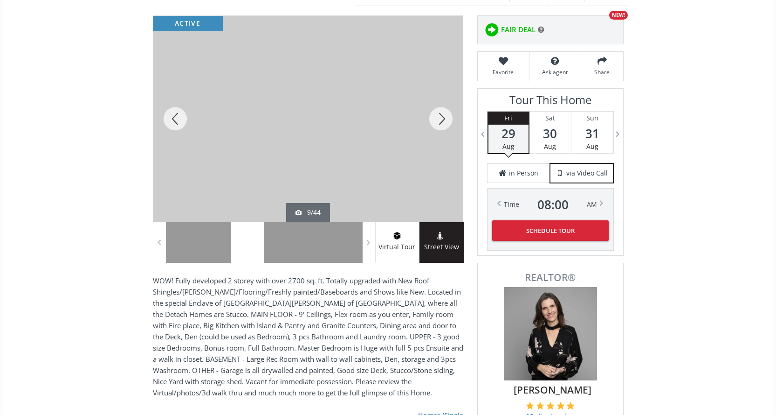
click at [443, 123] on div at bounding box center [441, 119] width 45 height 206
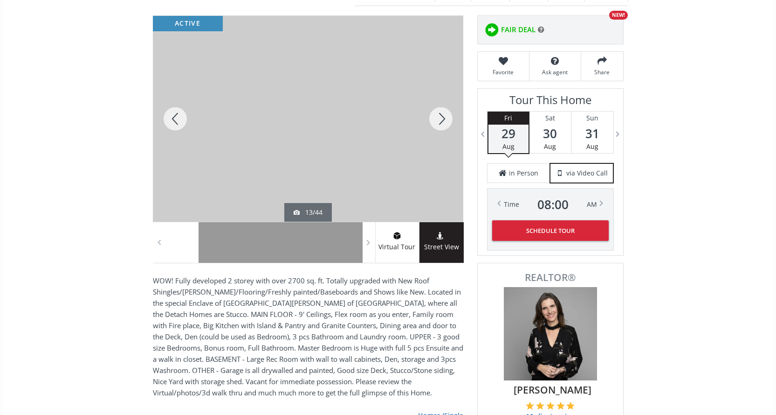
click at [443, 123] on div at bounding box center [441, 119] width 45 height 206
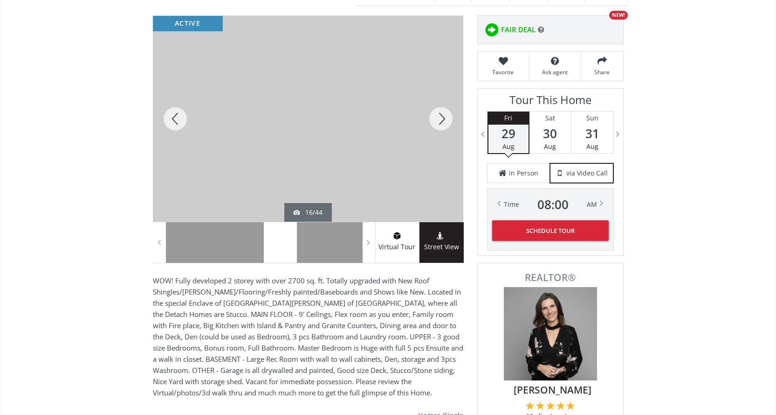
click at [443, 123] on div at bounding box center [441, 119] width 45 height 206
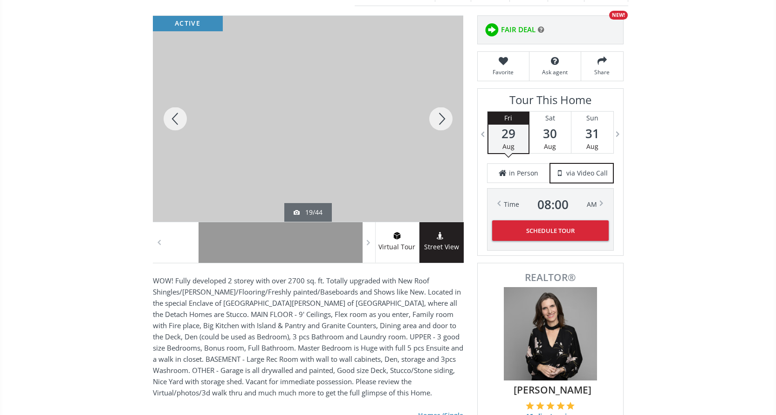
click at [443, 123] on div at bounding box center [441, 119] width 45 height 206
click at [442, 123] on div at bounding box center [441, 119] width 45 height 206
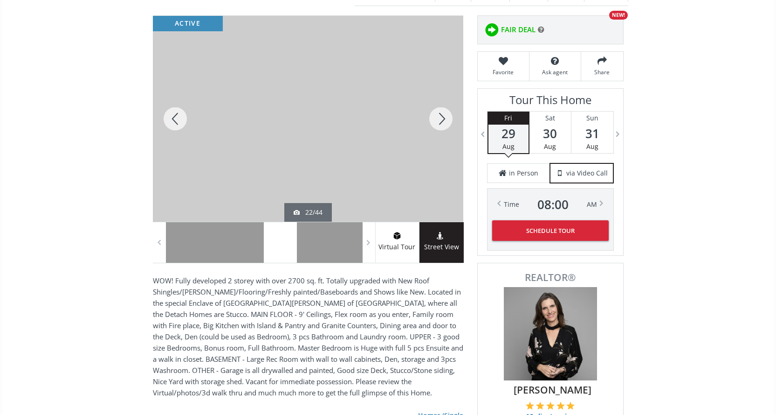
click at [442, 123] on div at bounding box center [441, 119] width 45 height 206
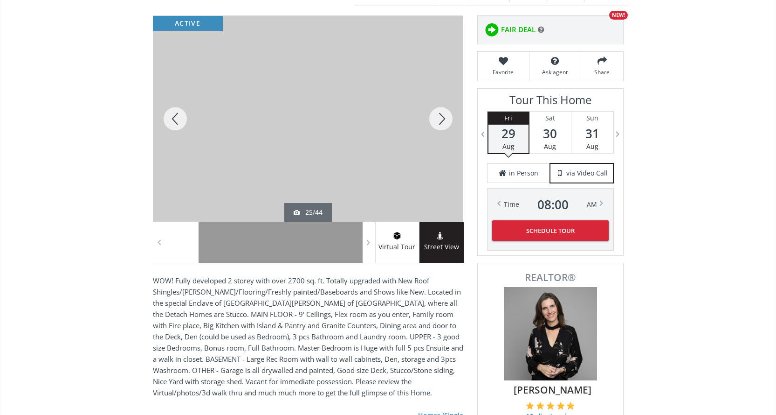
click at [442, 123] on div at bounding box center [441, 119] width 45 height 206
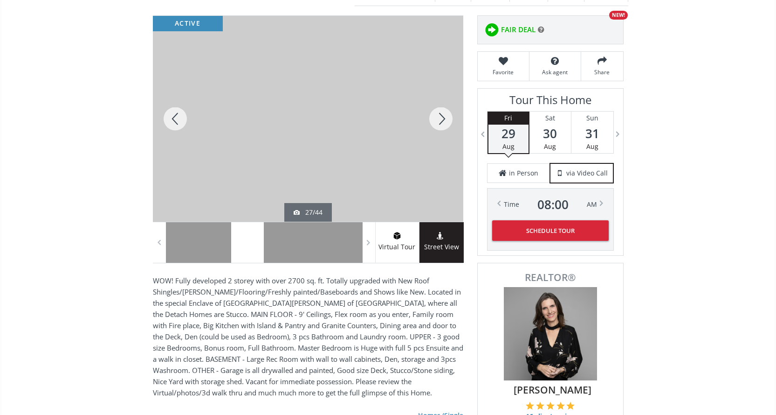
click at [442, 123] on div at bounding box center [441, 119] width 45 height 206
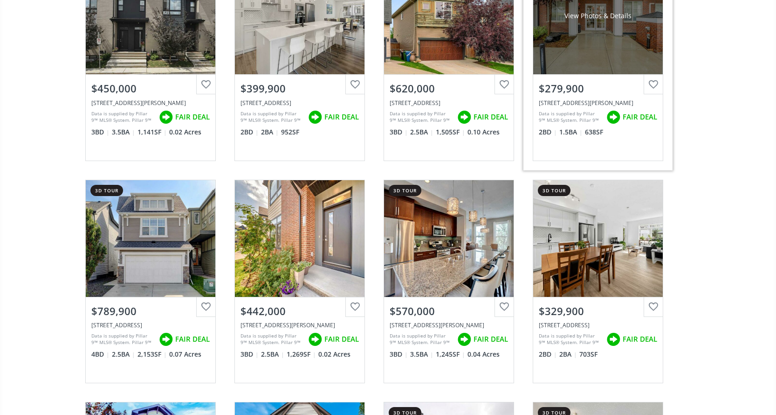
scroll to position [1492, 0]
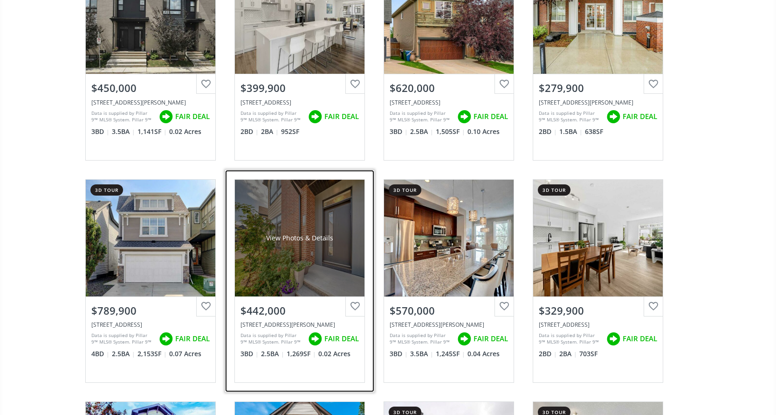
click at [301, 256] on div "View Photos & Details" at bounding box center [300, 238] width 130 height 117
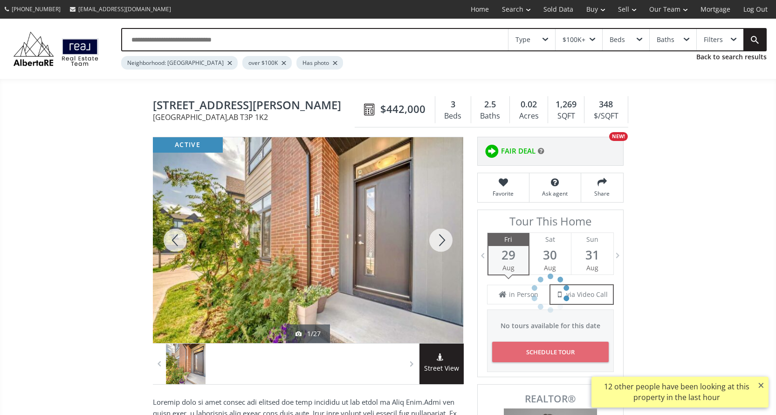
click at [440, 232] on div at bounding box center [441, 240] width 45 height 206
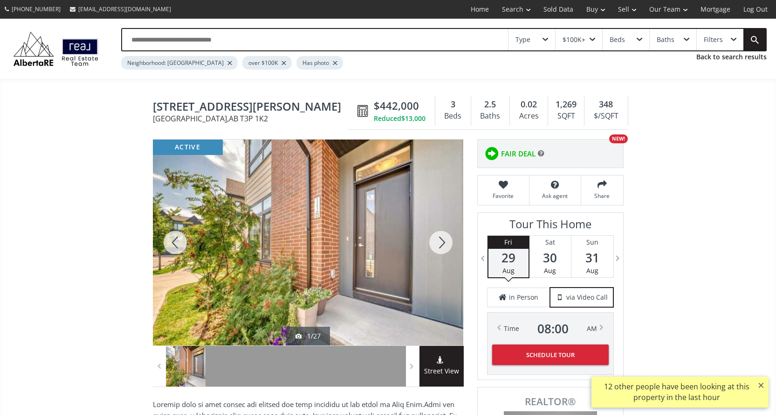
click at [440, 232] on div at bounding box center [441, 242] width 45 height 206
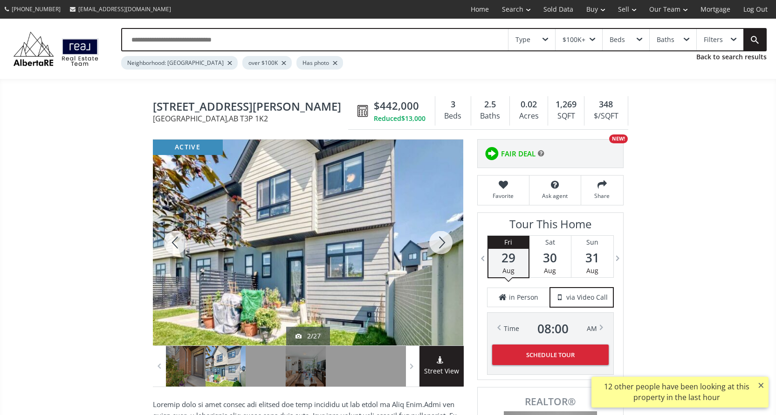
click at [438, 241] on div at bounding box center [441, 242] width 45 height 206
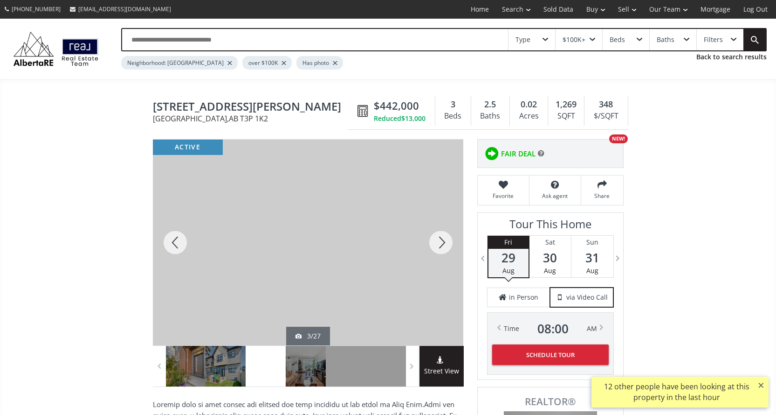
click at [438, 241] on div at bounding box center [441, 242] width 45 height 206
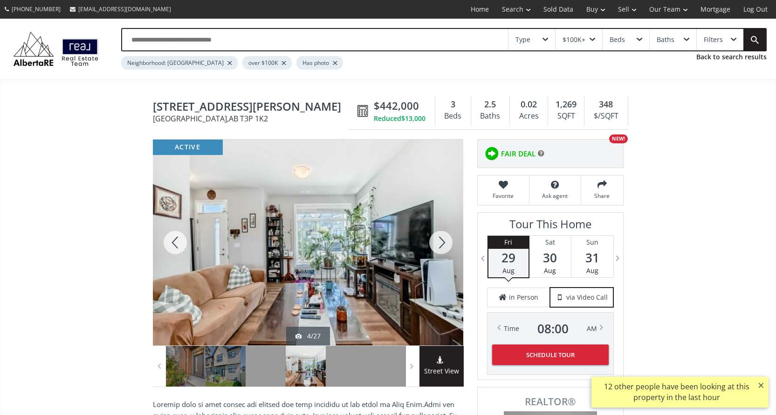
click at [438, 241] on div at bounding box center [441, 242] width 45 height 206
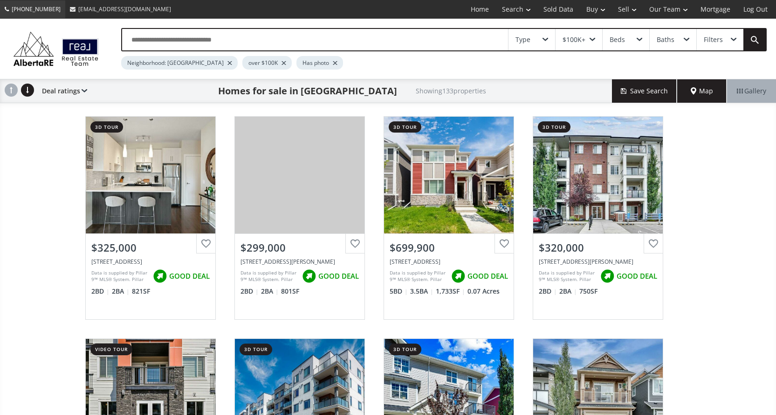
scroll to position [1492, 0]
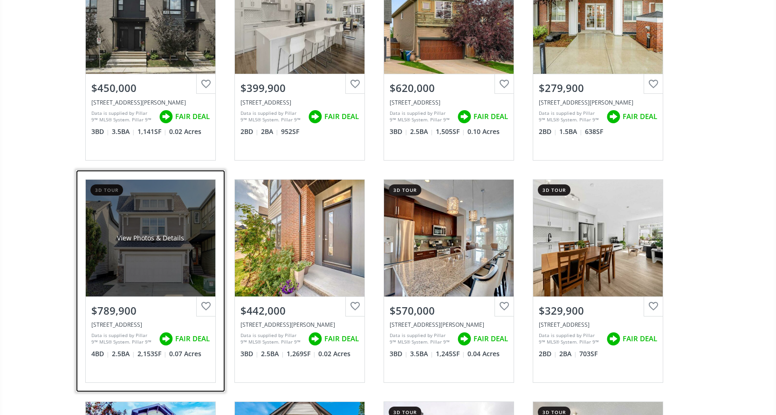
click at [144, 244] on div "View Photos & Details" at bounding box center [151, 238] width 130 height 117
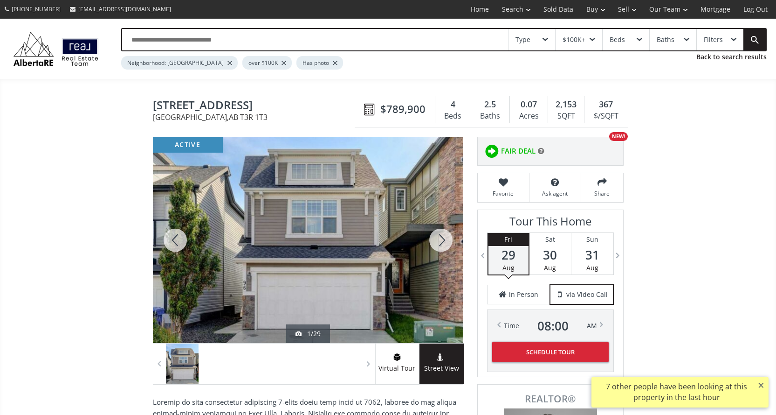
click at [440, 245] on div at bounding box center [441, 240] width 45 height 206
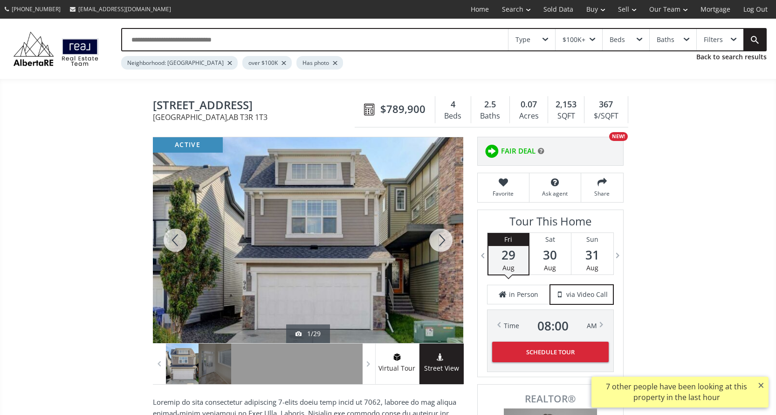
click at [440, 246] on div at bounding box center [441, 240] width 45 height 206
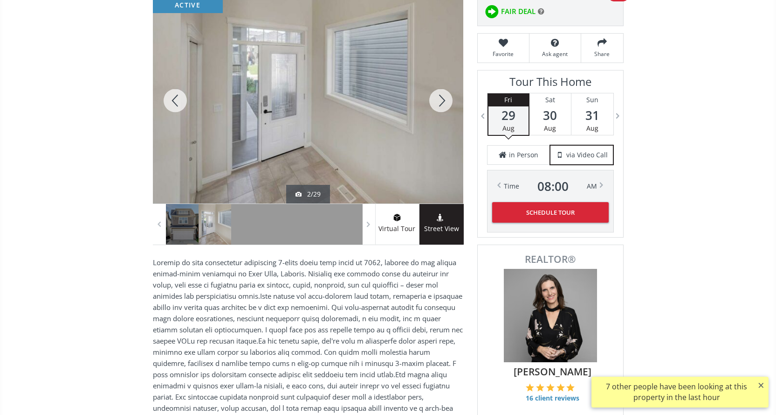
scroll to position [187, 0]
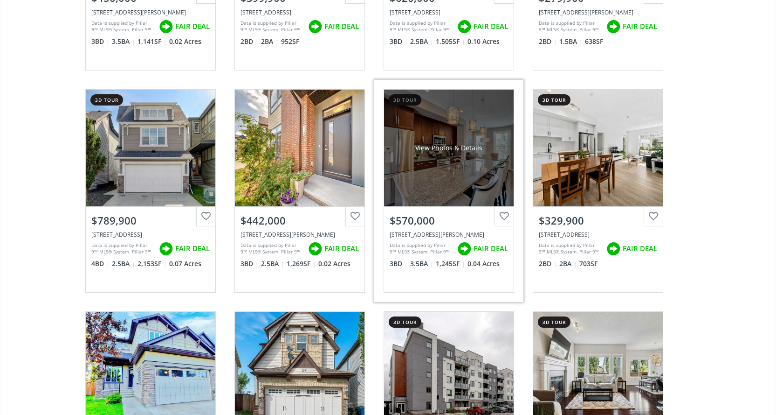
scroll to position [1679, 0]
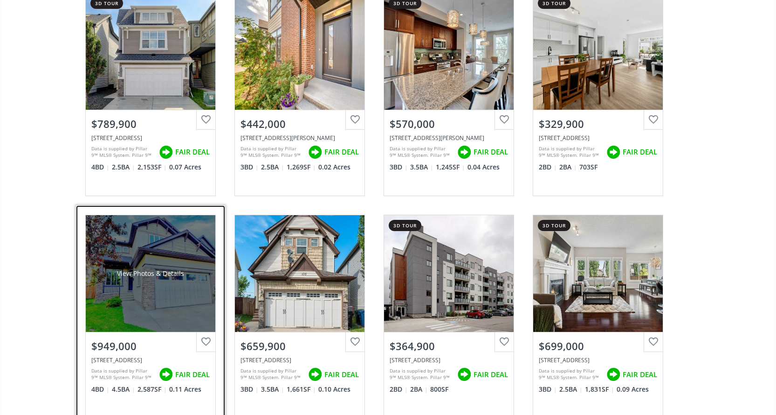
click at [170, 244] on div "View Photos & Details" at bounding box center [151, 273] width 130 height 117
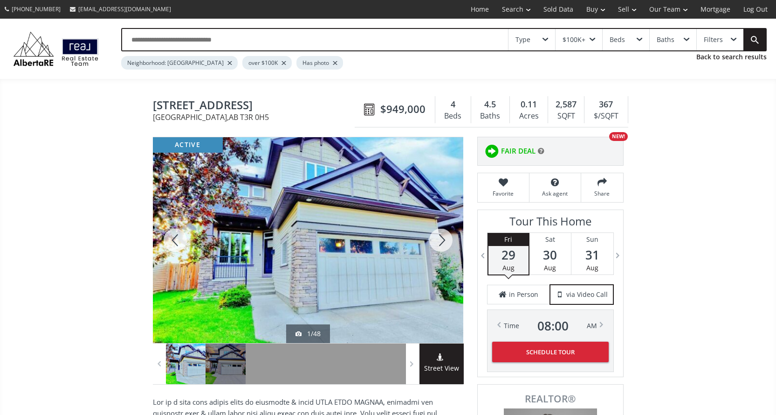
click at [441, 242] on div at bounding box center [441, 240] width 45 height 206
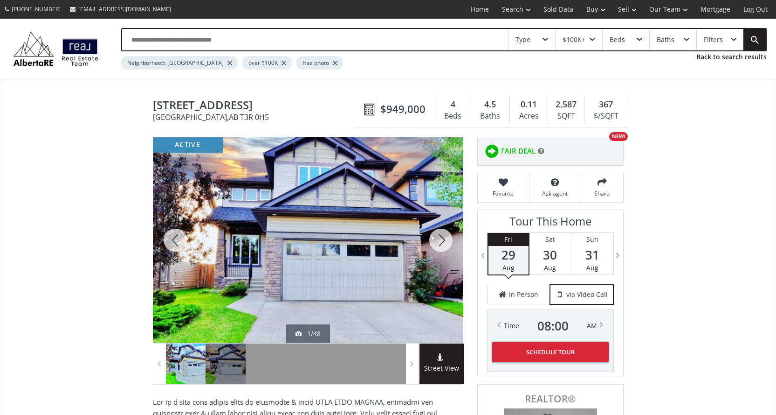
click at [441, 242] on div at bounding box center [441, 240] width 45 height 206
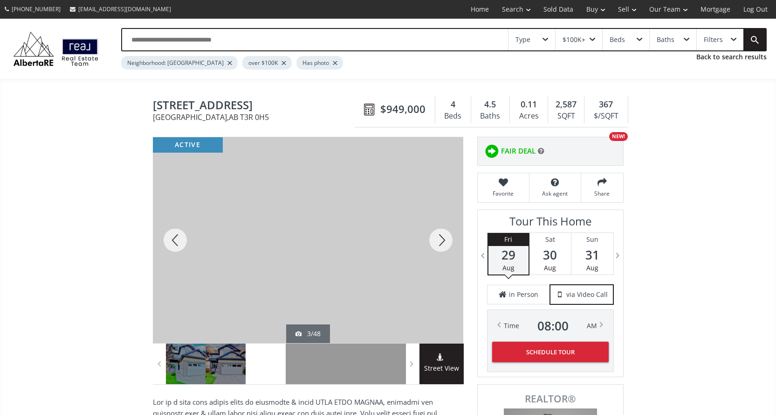
click at [441, 242] on div at bounding box center [441, 240] width 45 height 206
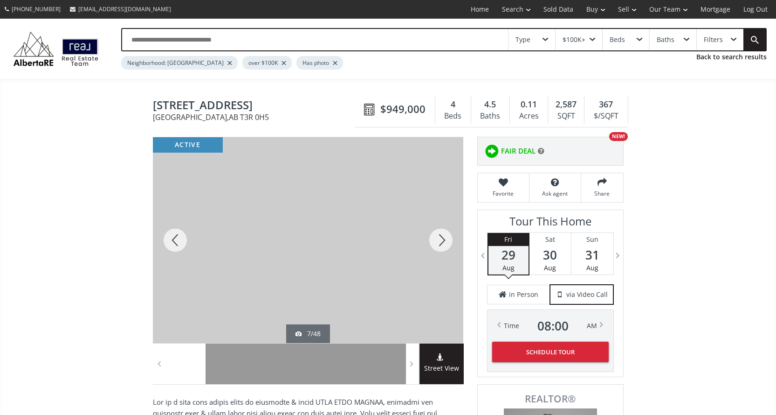
click at [441, 242] on div at bounding box center [441, 240] width 45 height 206
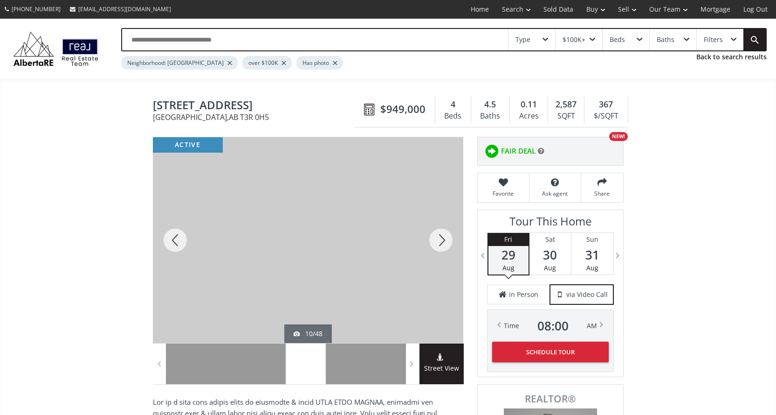
click at [441, 242] on div at bounding box center [441, 240] width 45 height 206
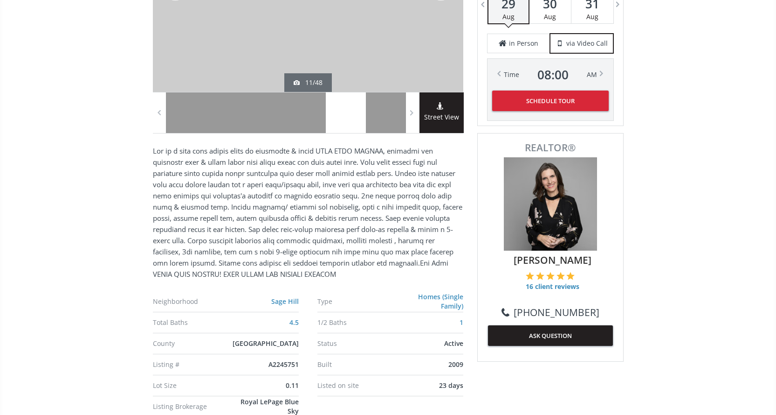
scroll to position [326, 0]
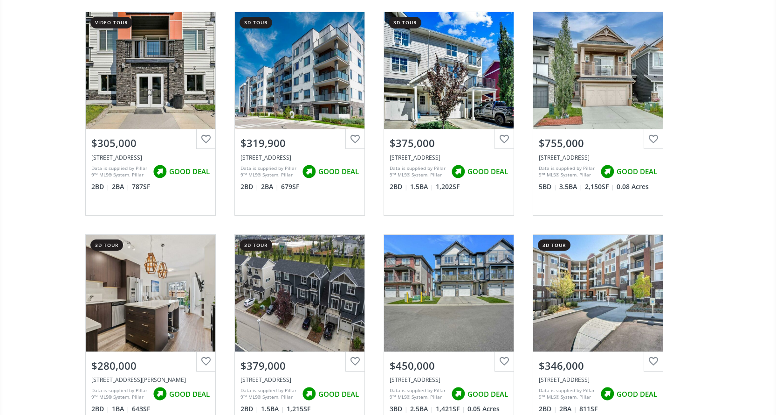
scroll to position [1679, 0]
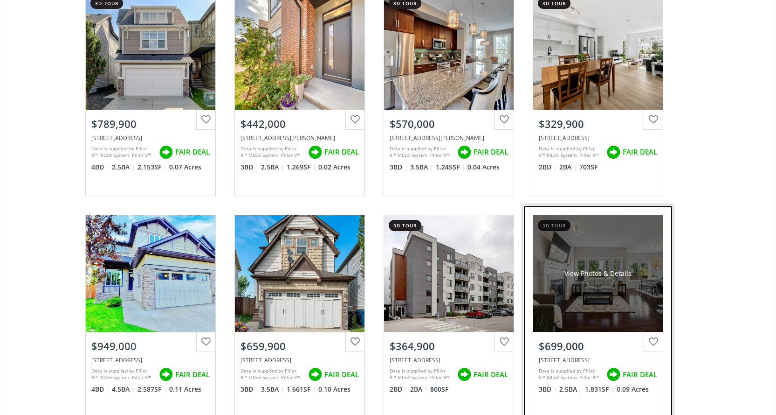
click at [580, 286] on div "View Photos & Details" at bounding box center [599, 273] width 130 height 117
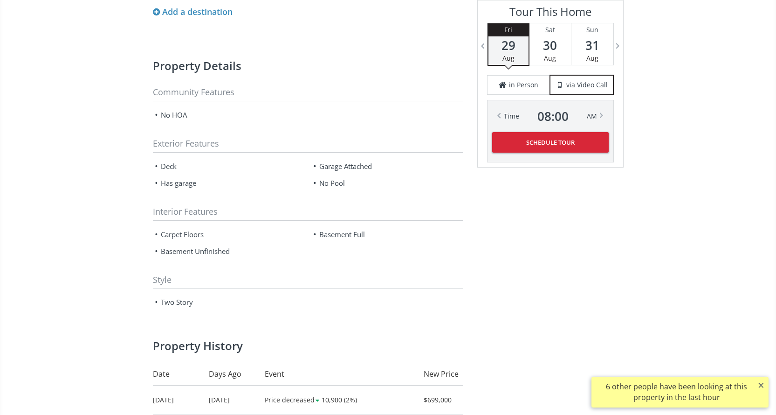
scroll to position [1073, 0]
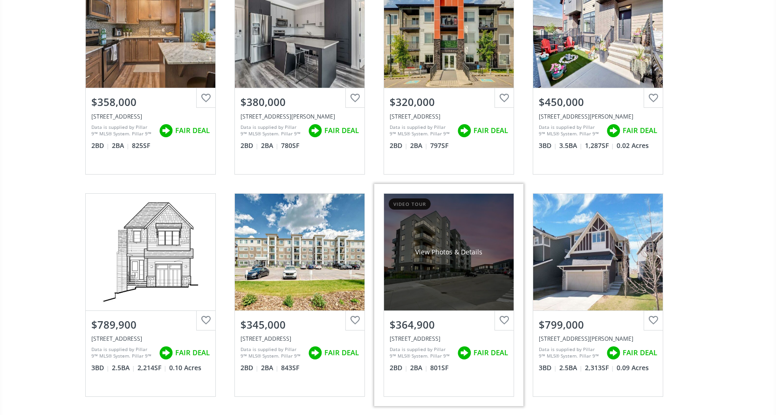
scroll to position [2145, 0]
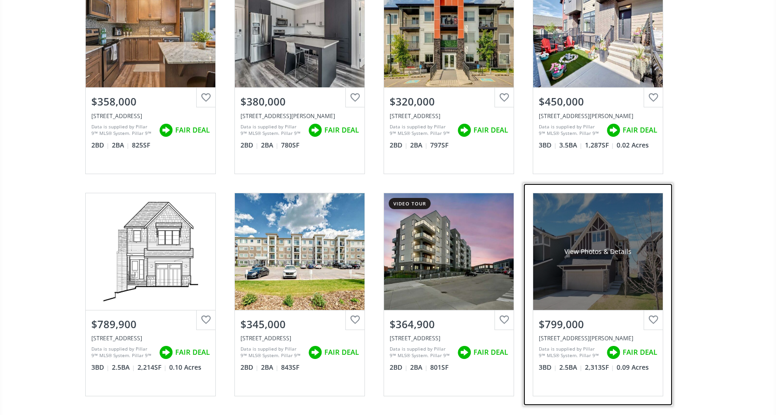
click at [603, 265] on div "View Photos & Details" at bounding box center [599, 251] width 130 height 117
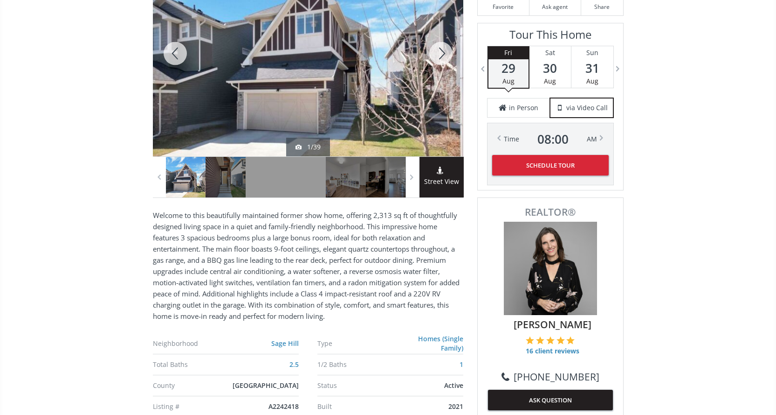
scroll to position [989, 0]
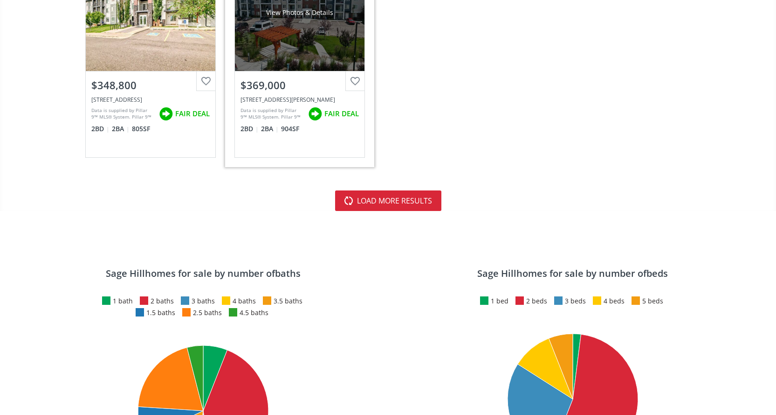
scroll to position [2845, 0]
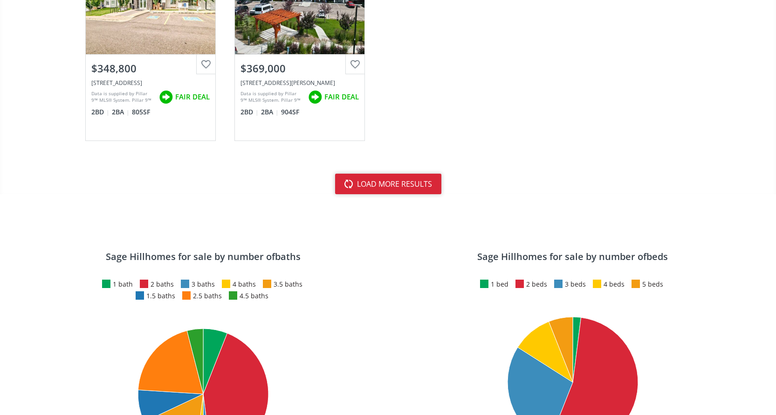
click at [396, 185] on button "load more results" at bounding box center [388, 183] width 106 height 21
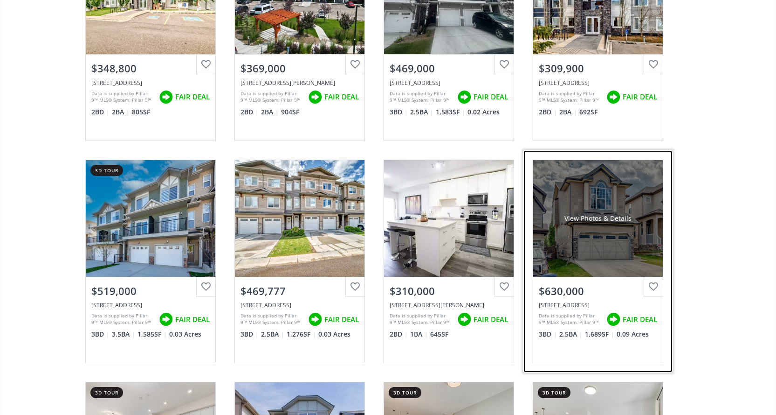
click at [607, 225] on div "View Photos & Details" at bounding box center [599, 218] width 130 height 117
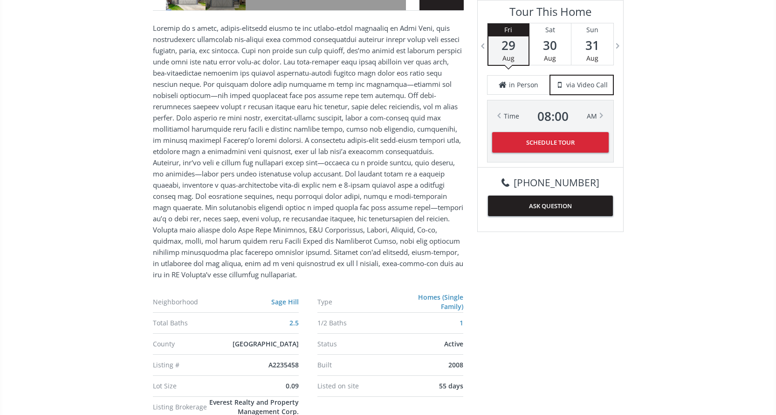
scroll to position [1137, 0]
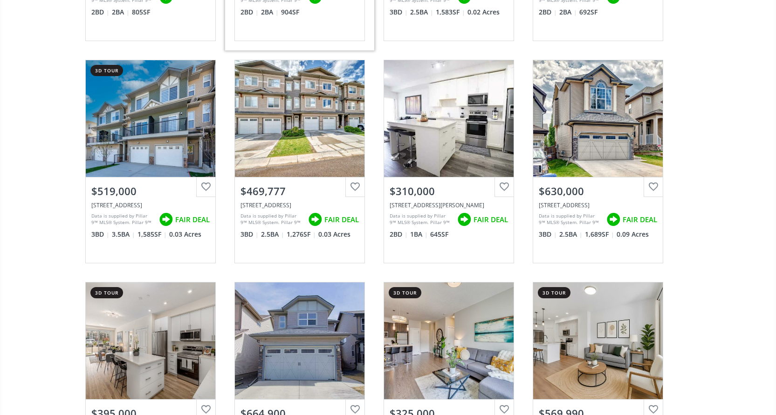
scroll to position [3031, 0]
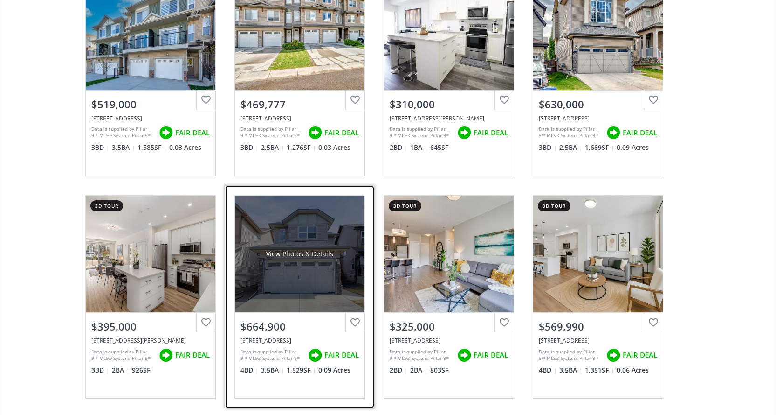
click at [301, 268] on div "View Photos & Details" at bounding box center [300, 253] width 130 height 117
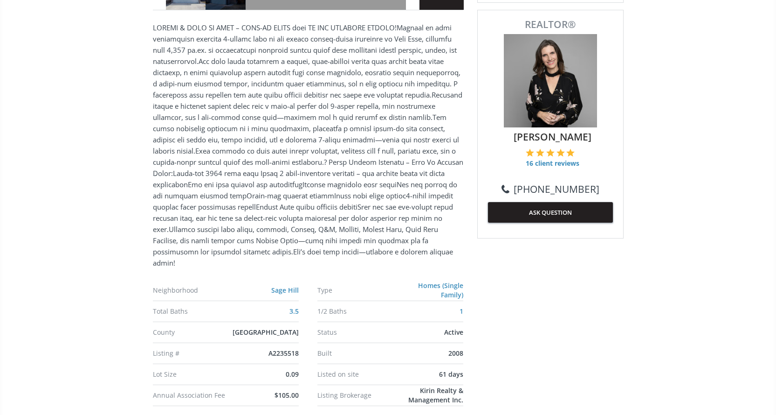
scroll to position [280, 0]
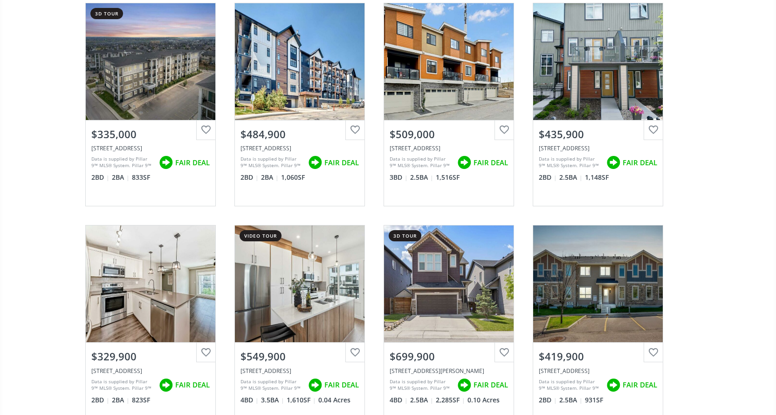
scroll to position [3684, 0]
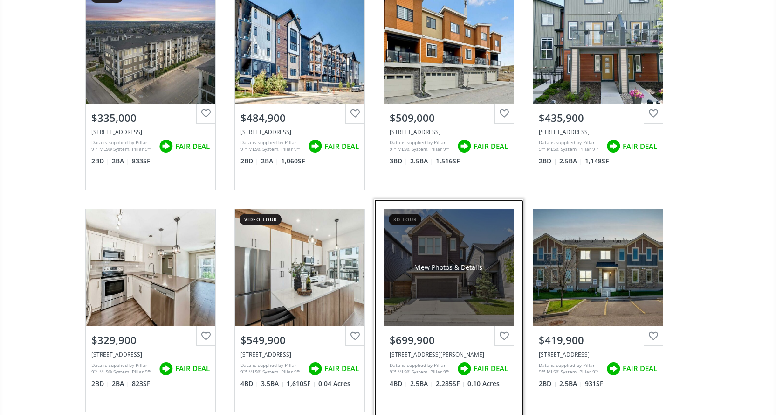
click at [444, 287] on div "View Photos & Details" at bounding box center [449, 267] width 130 height 117
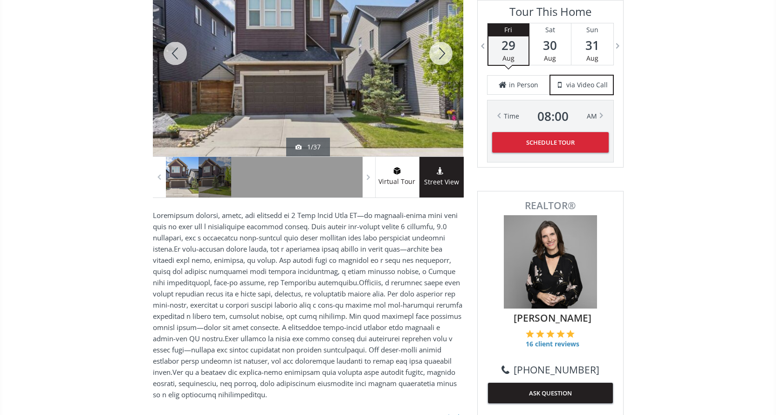
scroll to position [1070, 0]
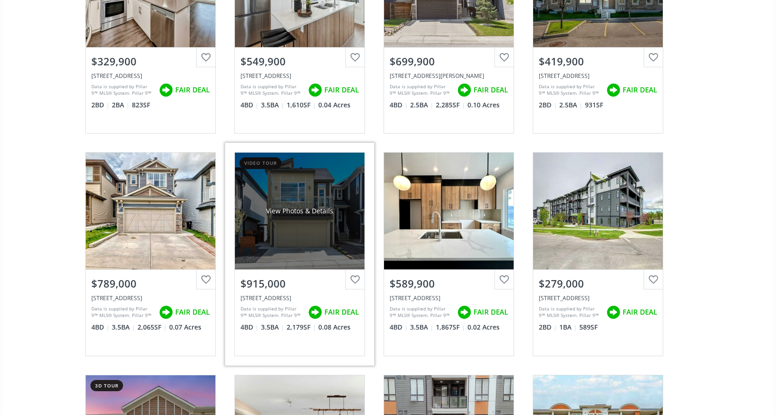
scroll to position [3964, 0]
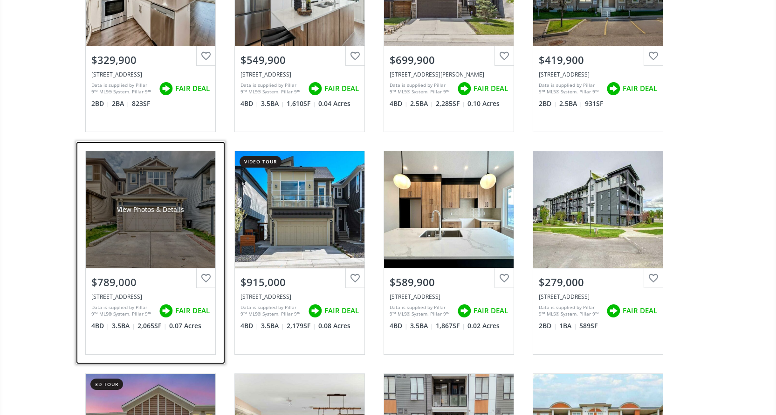
click at [162, 238] on div "View Photos & Details" at bounding box center [151, 209] width 130 height 117
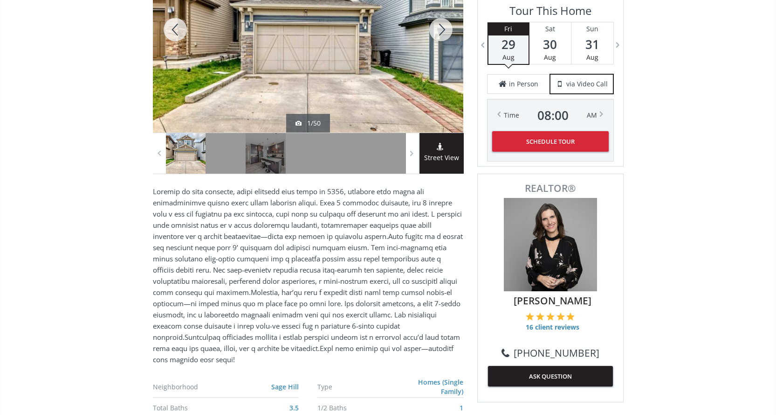
scroll to position [24, 0]
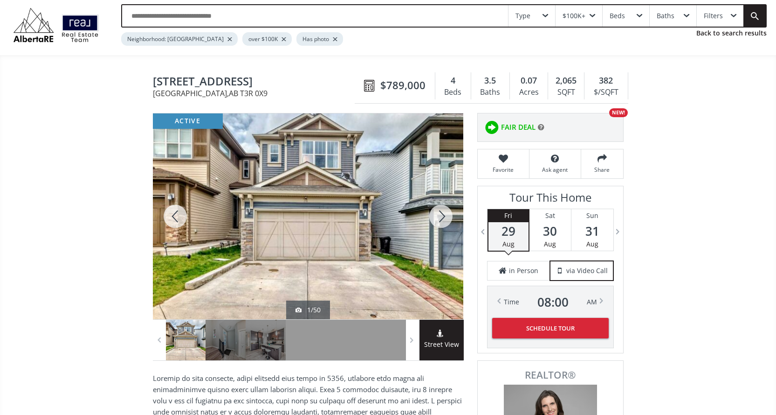
click at [444, 216] on div at bounding box center [441, 216] width 45 height 206
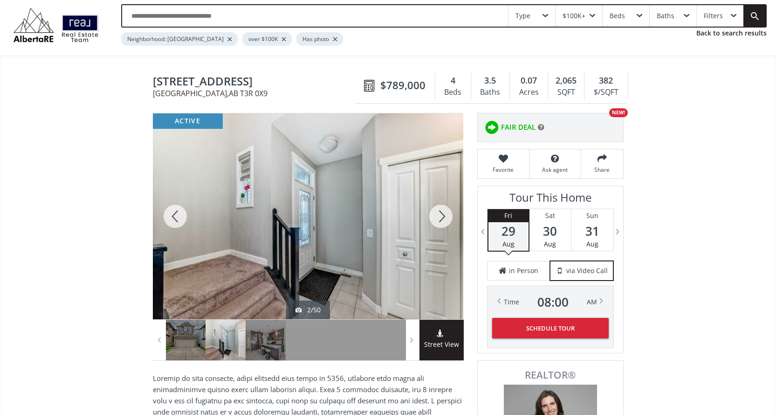
click at [444, 216] on div at bounding box center [441, 216] width 45 height 206
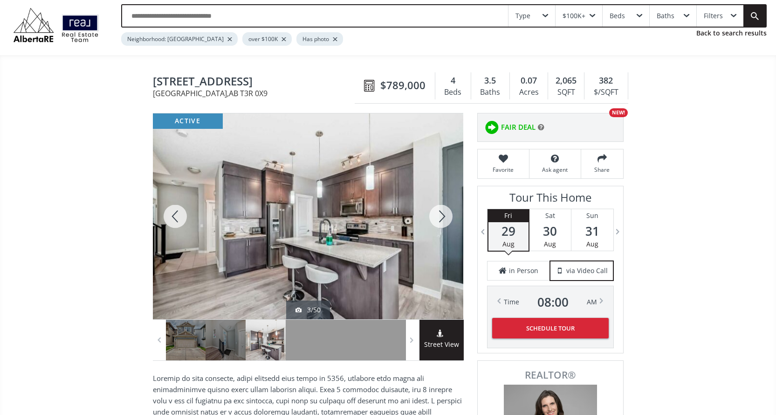
click at [444, 216] on div at bounding box center [441, 216] width 45 height 206
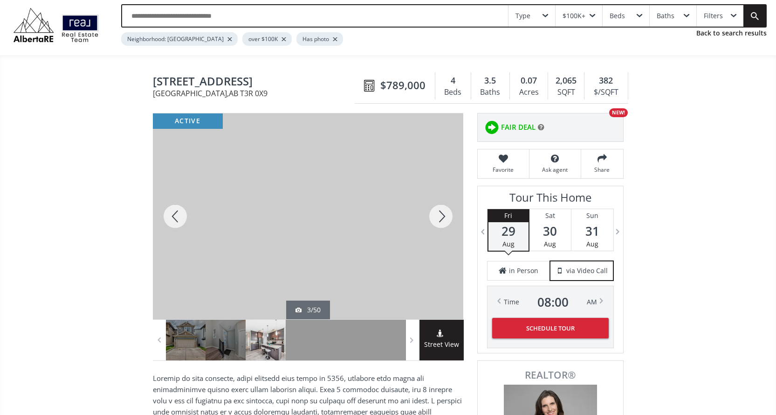
click at [444, 216] on div at bounding box center [441, 216] width 45 height 206
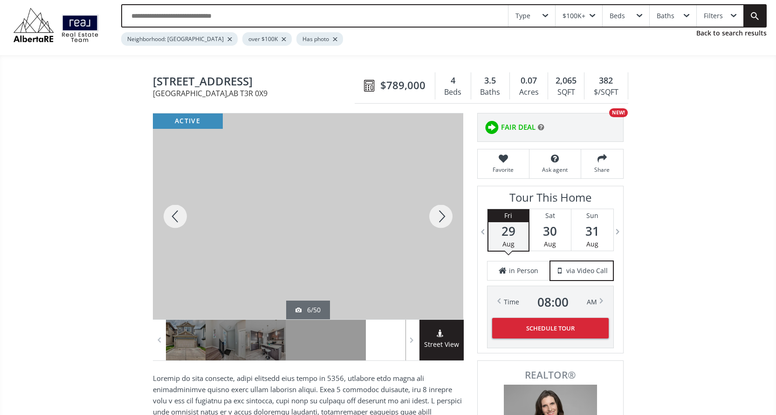
click at [444, 216] on div at bounding box center [441, 216] width 45 height 206
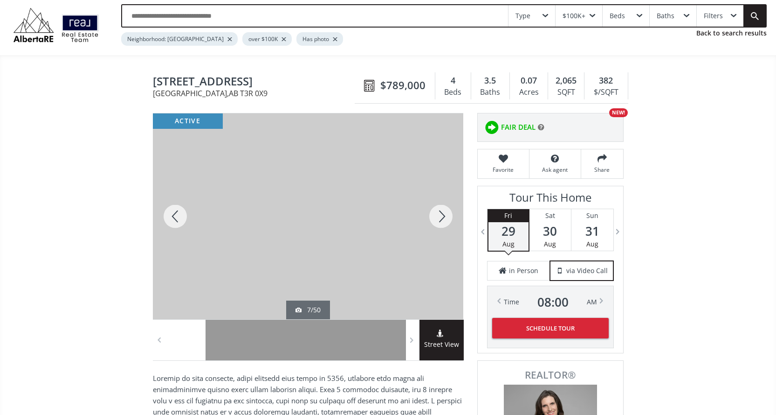
click at [444, 216] on div at bounding box center [441, 216] width 45 height 206
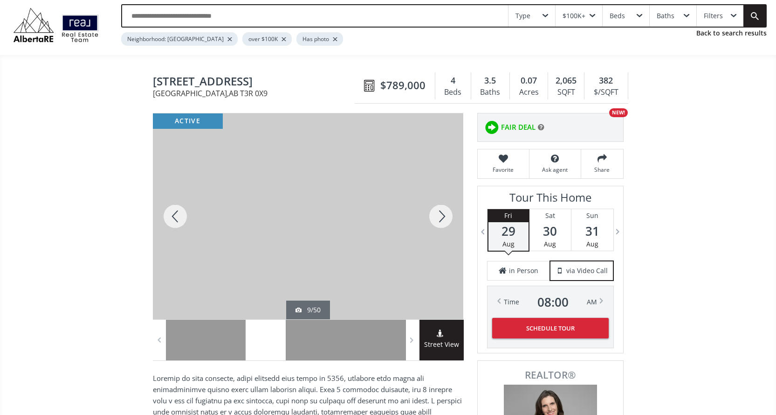
click at [444, 216] on div at bounding box center [441, 216] width 45 height 206
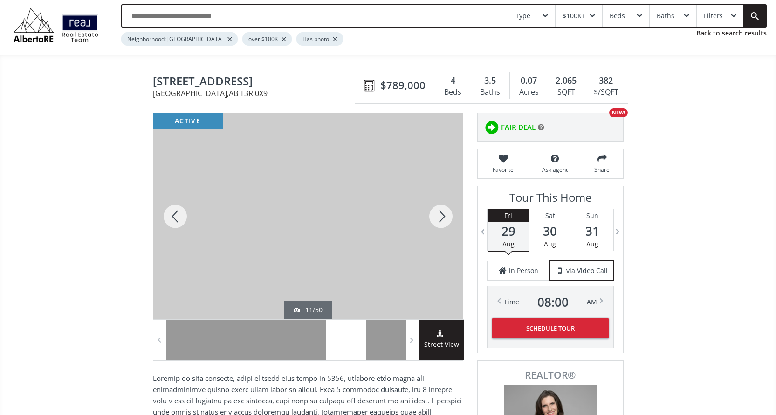
click at [444, 216] on div at bounding box center [441, 216] width 45 height 206
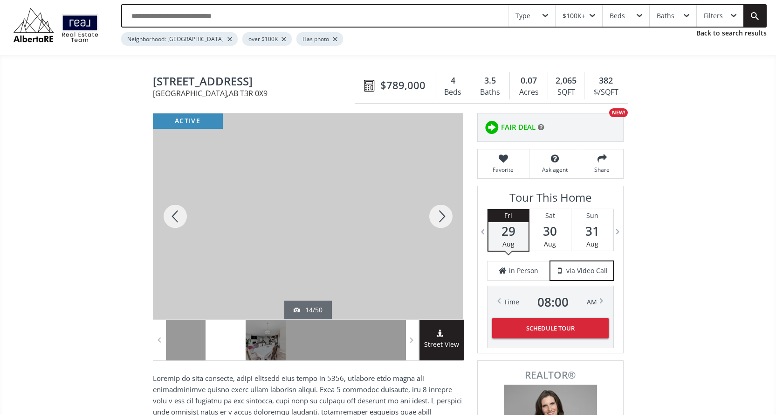
click at [444, 216] on div at bounding box center [441, 216] width 45 height 206
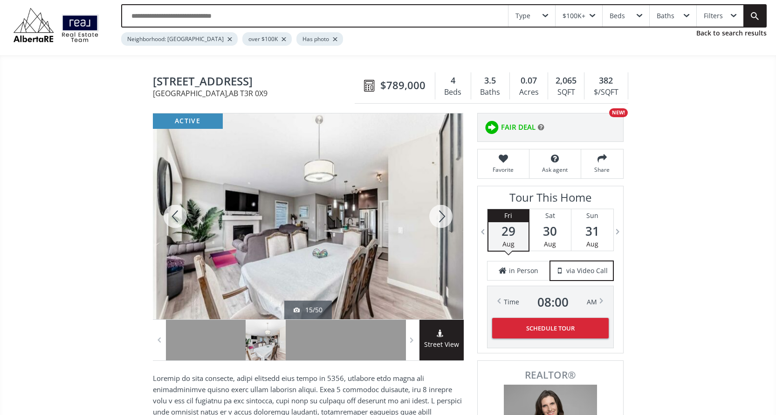
click at [444, 216] on div at bounding box center [441, 216] width 45 height 206
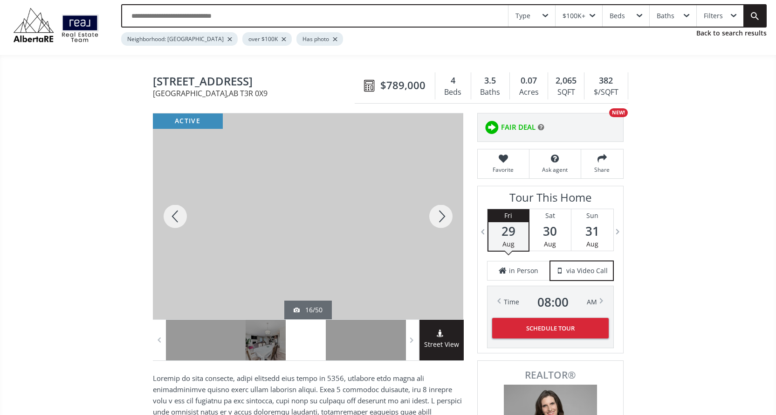
click at [444, 216] on div at bounding box center [441, 216] width 45 height 206
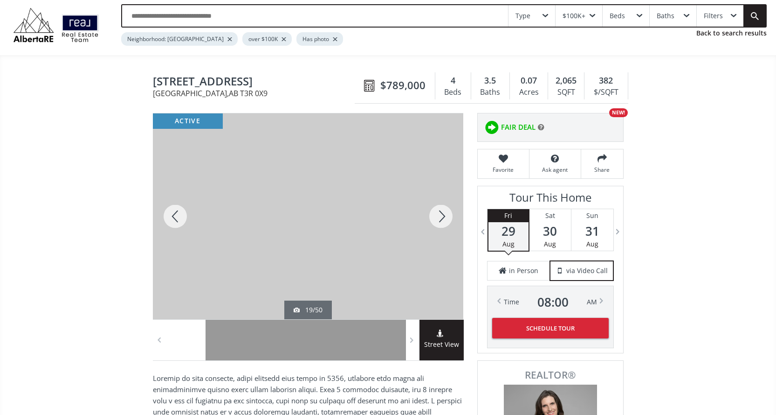
click at [444, 216] on div at bounding box center [441, 216] width 45 height 206
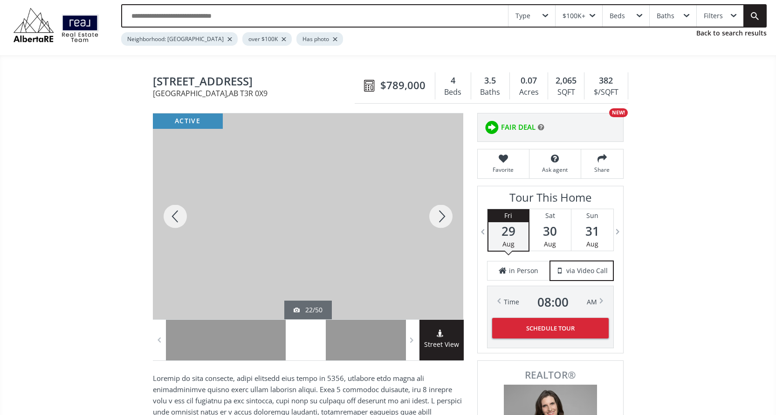
click at [444, 216] on div at bounding box center [441, 216] width 45 height 206
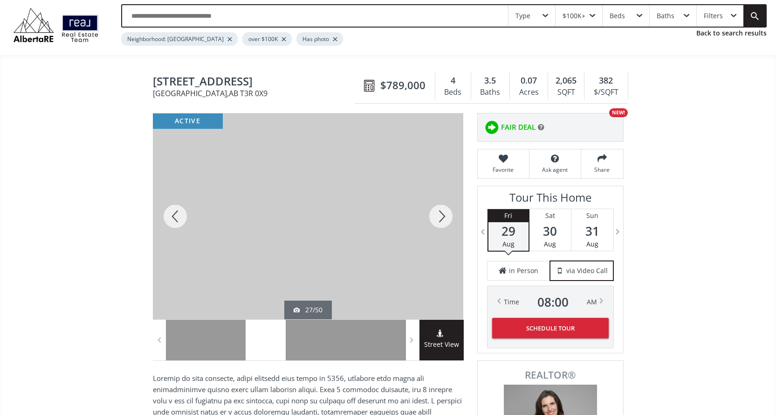
click at [444, 216] on div at bounding box center [441, 216] width 45 height 206
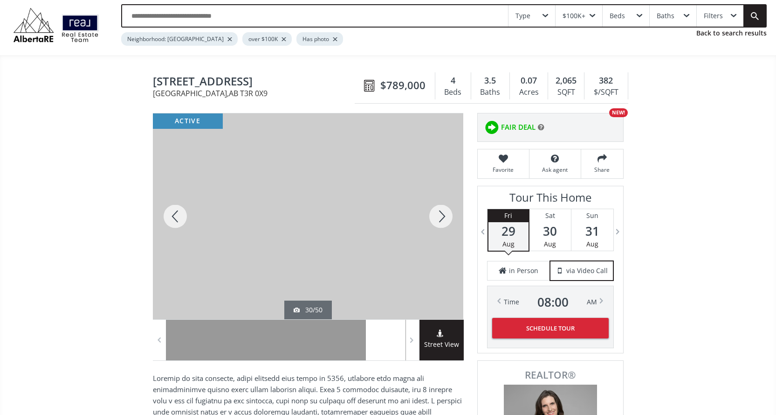
click at [444, 216] on div at bounding box center [441, 216] width 45 height 206
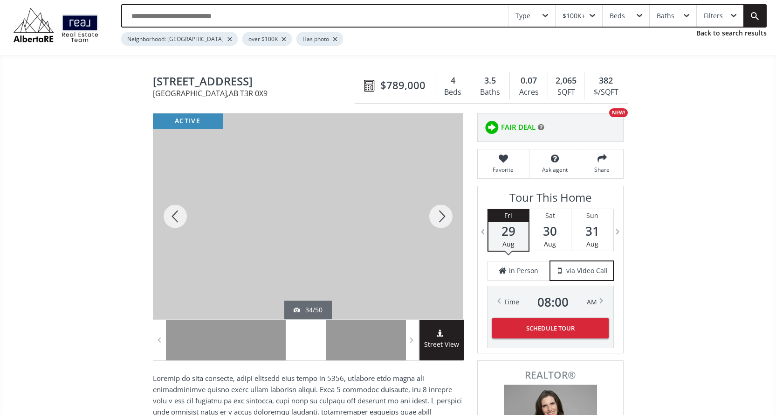
click at [444, 216] on div at bounding box center [441, 216] width 45 height 206
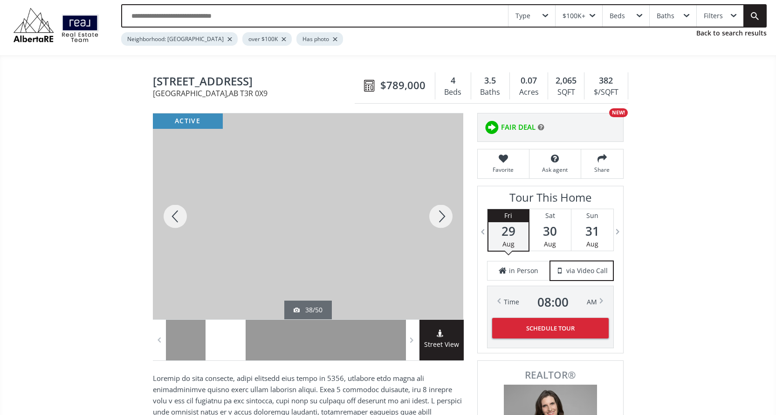
click at [444, 216] on div at bounding box center [441, 216] width 45 height 206
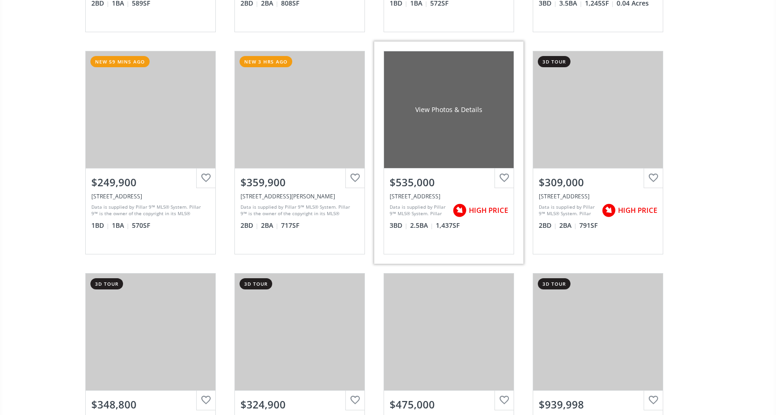
scroll to position [5503, 0]
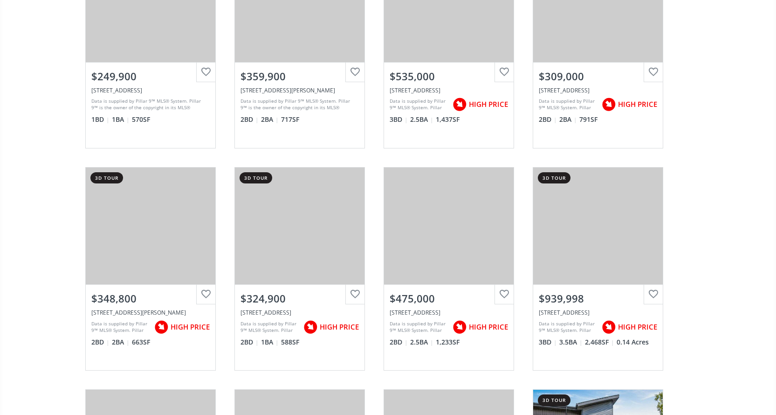
scroll to position [233, 0]
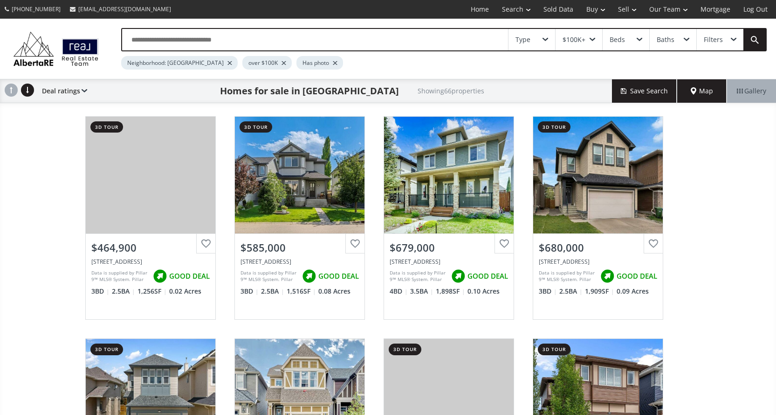
click at [736, 42] on div "Filters" at bounding box center [720, 39] width 47 height 21
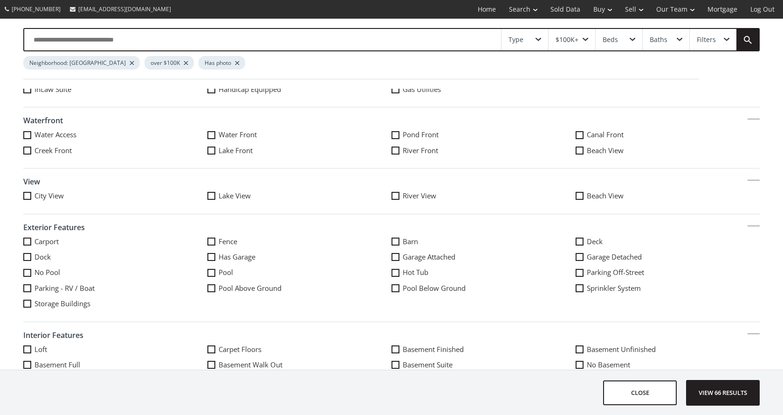
scroll to position [326, 0]
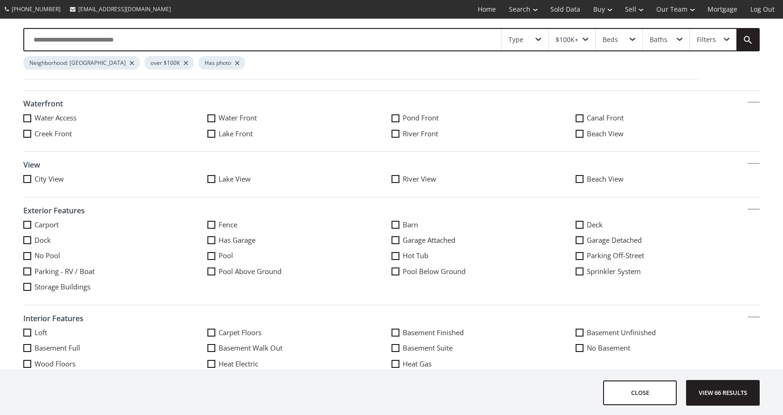
click at [208, 239] on span at bounding box center [212, 240] width 8 height 8
click at [211, 346] on span at bounding box center [212, 348] width 8 height 8
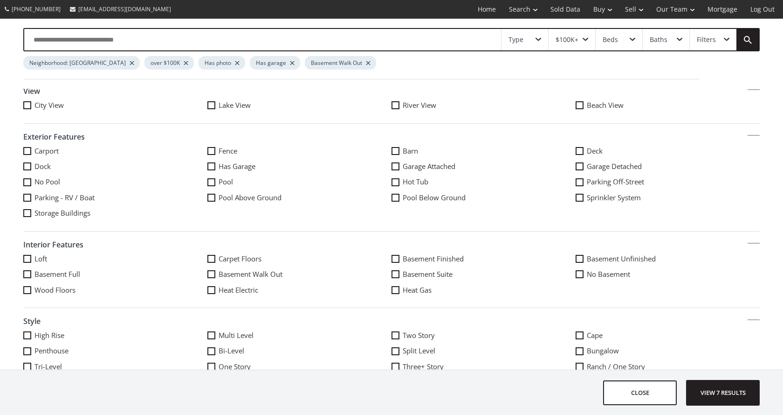
scroll to position [420, 0]
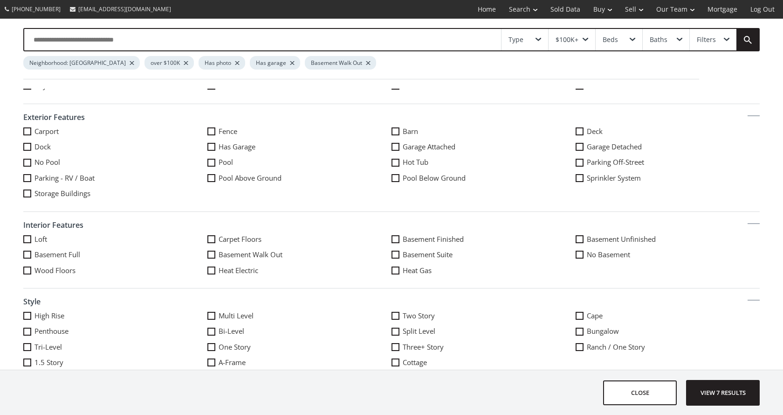
click at [394, 256] on span at bounding box center [396, 254] width 8 height 8
click at [392, 240] on span at bounding box center [396, 239] width 8 height 8
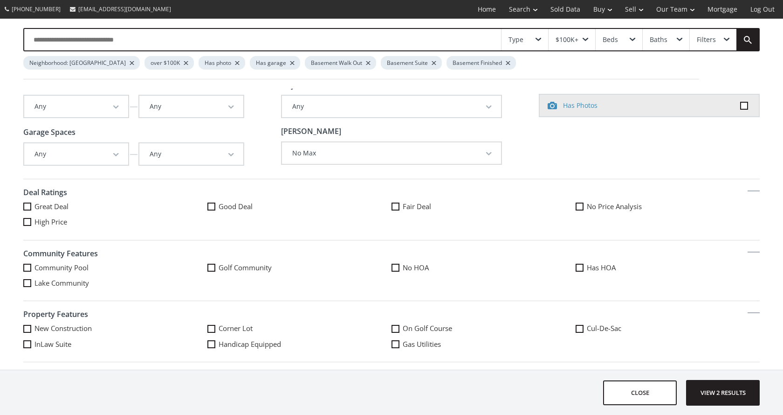
scroll to position [47, 0]
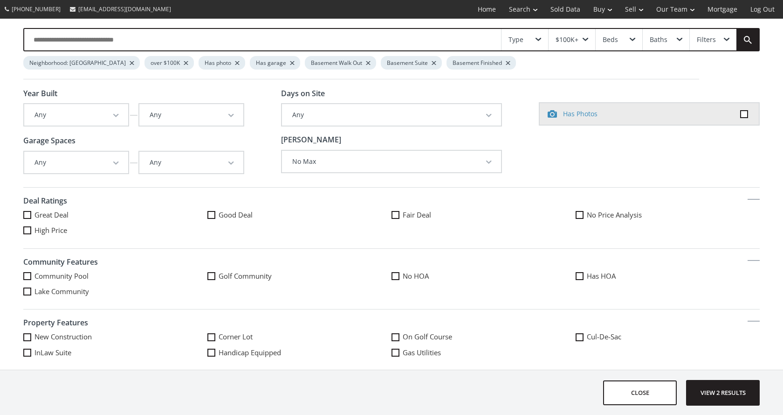
click at [119, 124] on button "Any" at bounding box center [76, 114] width 104 height 21
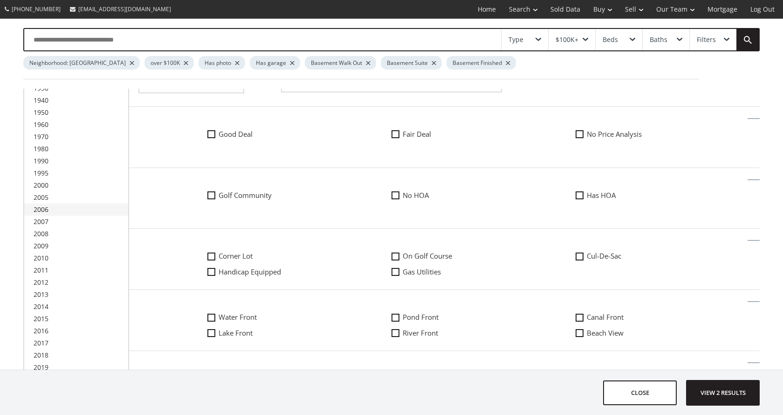
scroll to position [140, 0]
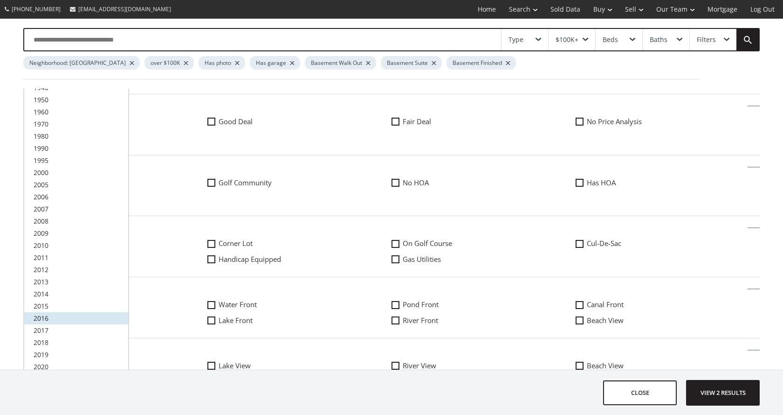
click at [46, 317] on span "2016" at bounding box center [41, 317] width 15 height 9
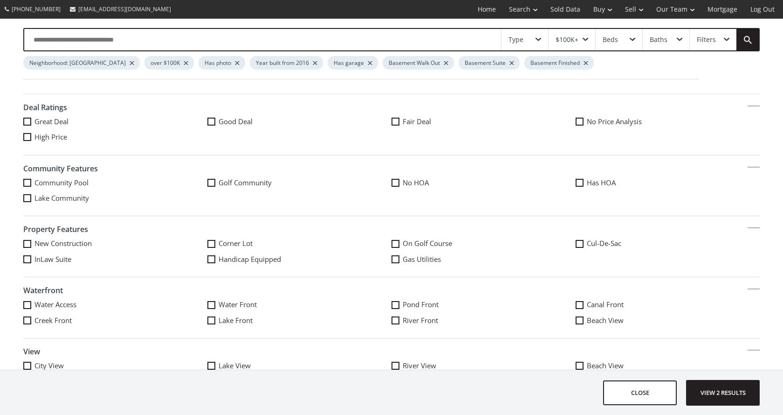
scroll to position [0, 0]
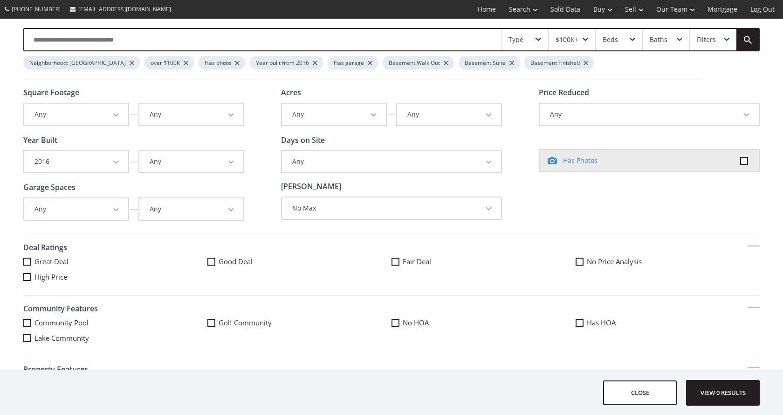
click at [213, 158] on button "Any" at bounding box center [191, 161] width 104 height 21
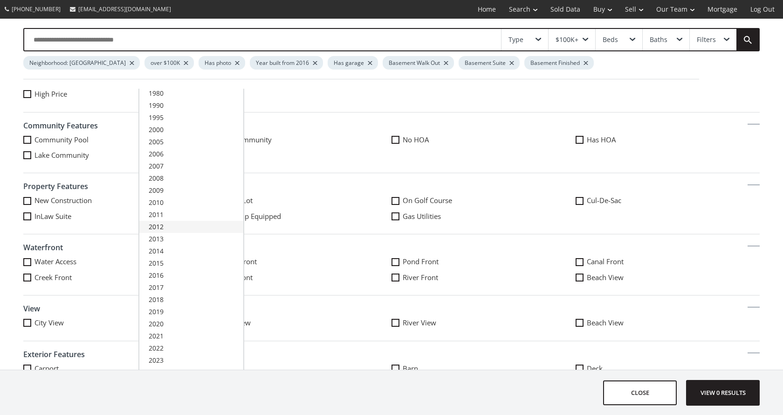
scroll to position [187, 0]
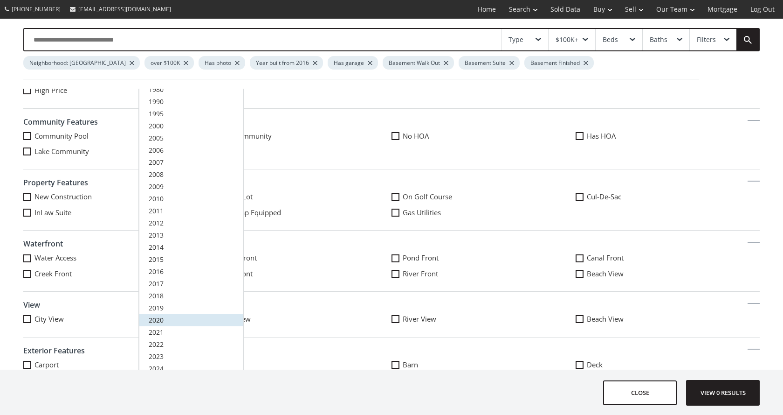
click at [182, 315] on link "2020" at bounding box center [191, 320] width 104 height 12
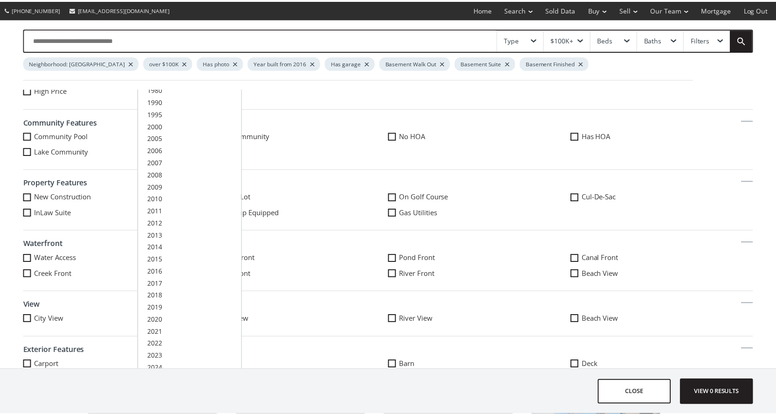
scroll to position [0, 0]
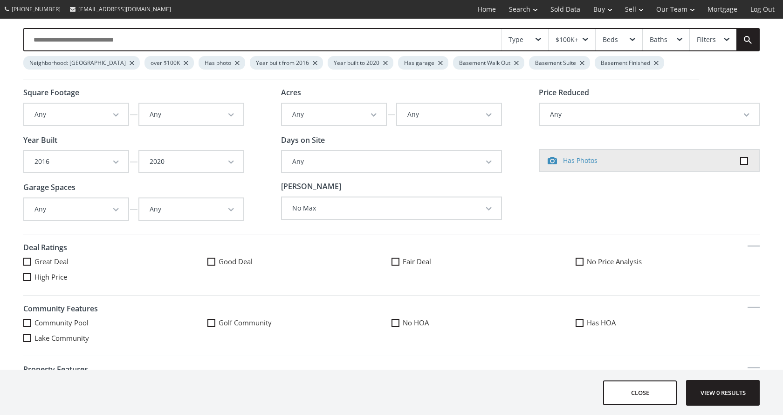
click at [303, 252] on h4 "Deal Ratings" at bounding box center [391, 248] width 737 height 18
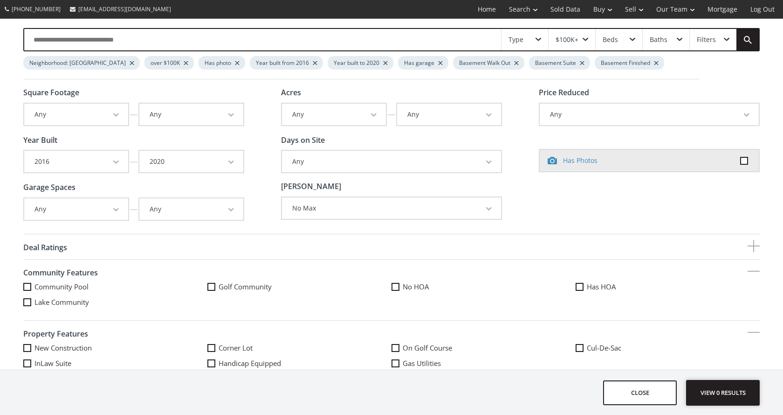
click at [724, 390] on span "View 0 results" at bounding box center [723, 392] width 68 height 25
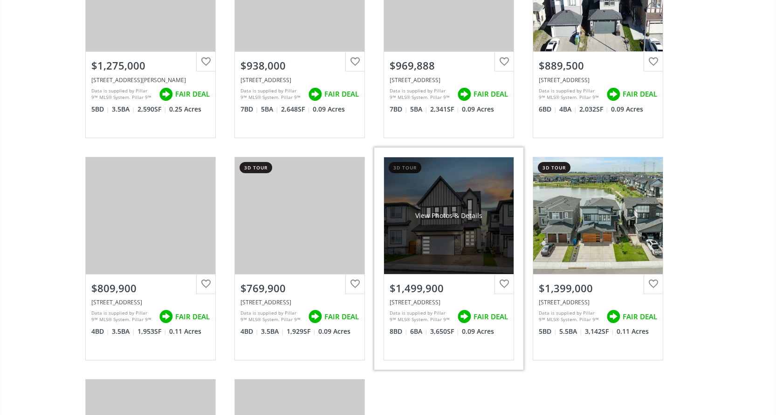
scroll to position [466, 0]
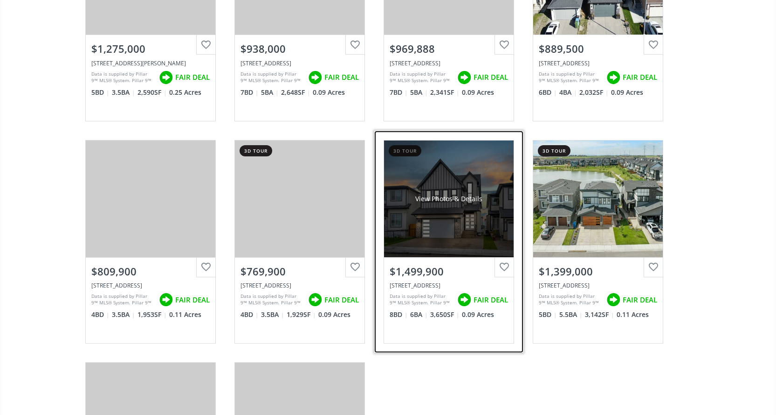
click at [426, 233] on div "View Photos & Details" at bounding box center [449, 198] width 130 height 117
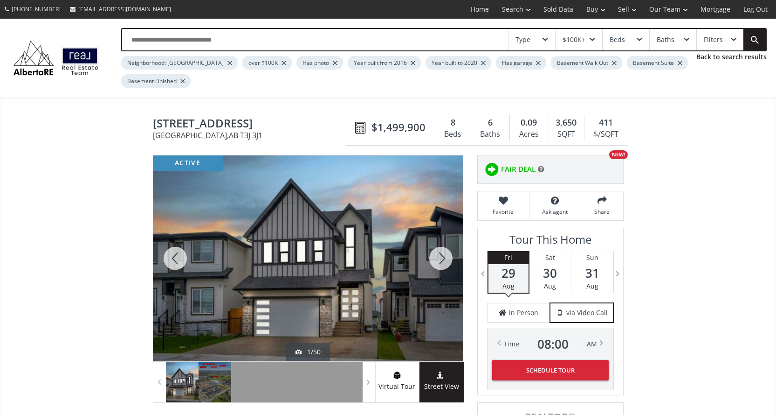
click at [436, 257] on div at bounding box center [441, 258] width 45 height 206
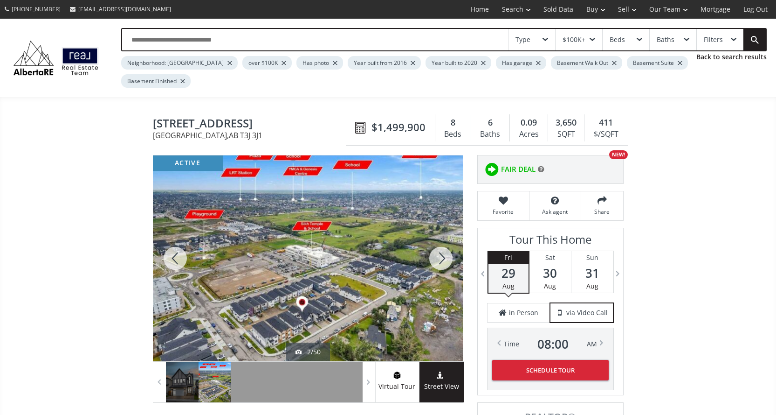
click at [436, 257] on div at bounding box center [441, 258] width 45 height 206
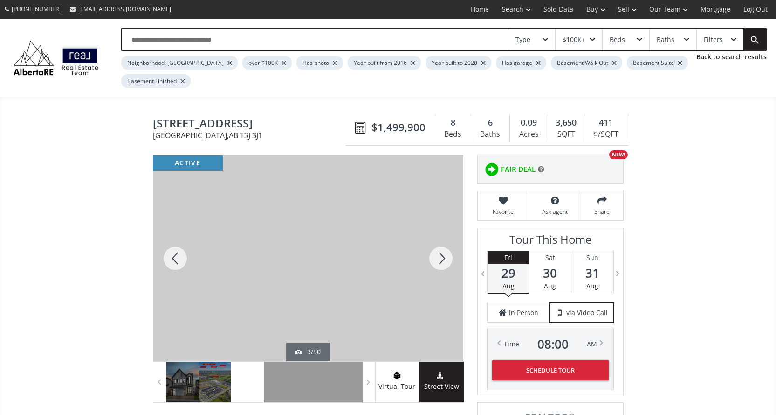
click at [436, 258] on div at bounding box center [441, 258] width 45 height 206
click at [435, 258] on div at bounding box center [441, 258] width 45 height 206
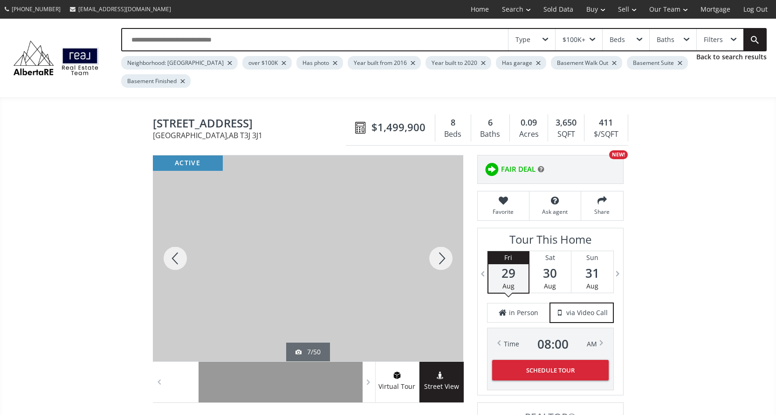
click at [435, 258] on div at bounding box center [441, 258] width 45 height 206
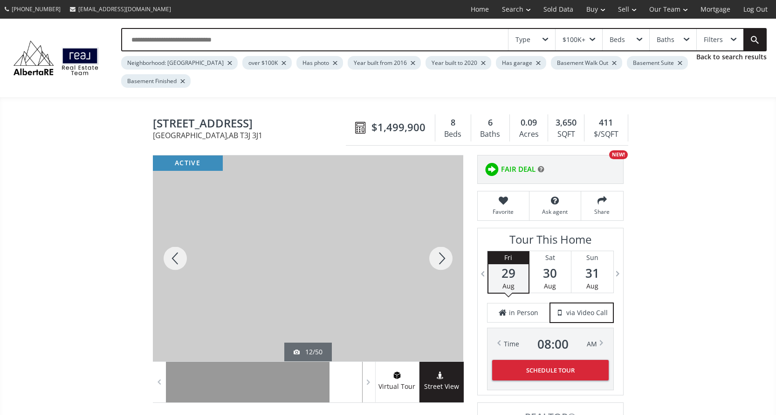
click at [435, 258] on div at bounding box center [441, 258] width 45 height 206
click at [435, 263] on div at bounding box center [441, 258] width 45 height 206
click at [445, 256] on div at bounding box center [441, 258] width 45 height 206
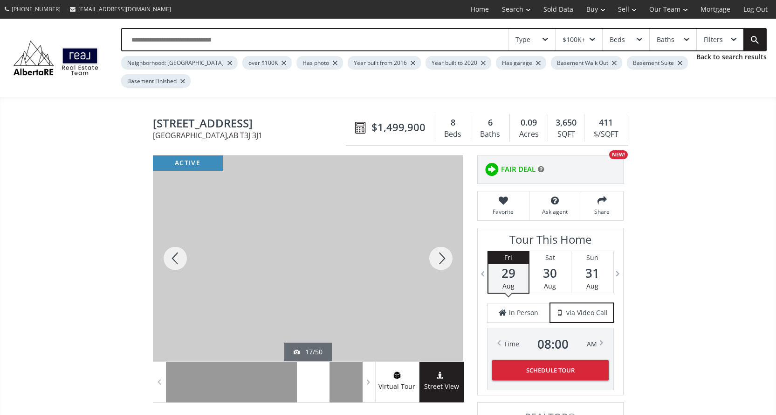
click at [445, 256] on div at bounding box center [441, 258] width 45 height 206
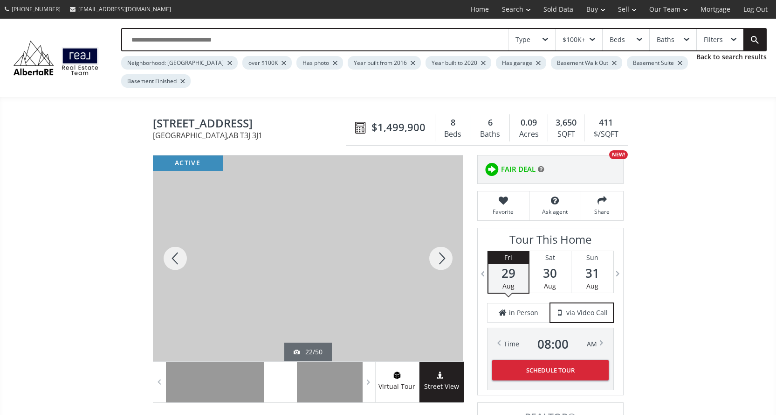
click at [445, 256] on div at bounding box center [441, 258] width 45 height 206
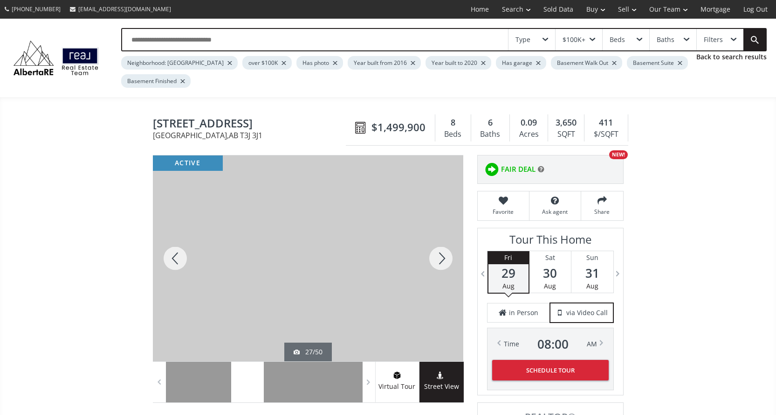
click at [445, 256] on div at bounding box center [441, 258] width 45 height 206
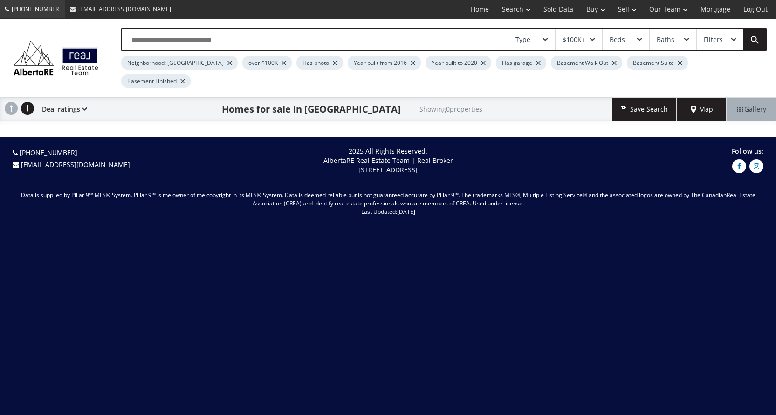
scroll to position [18, 0]
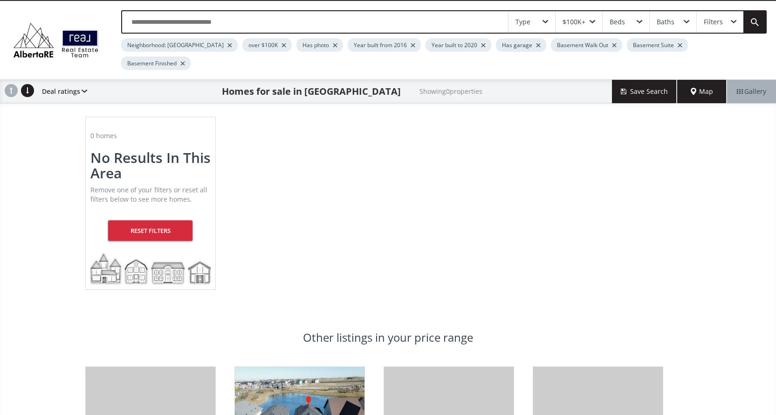
drag, startPoint x: 52, startPoint y: 12, endPoint x: 580, endPoint y: 47, distance: 529.0
click at [612, 47] on div at bounding box center [614, 45] width 5 height 4
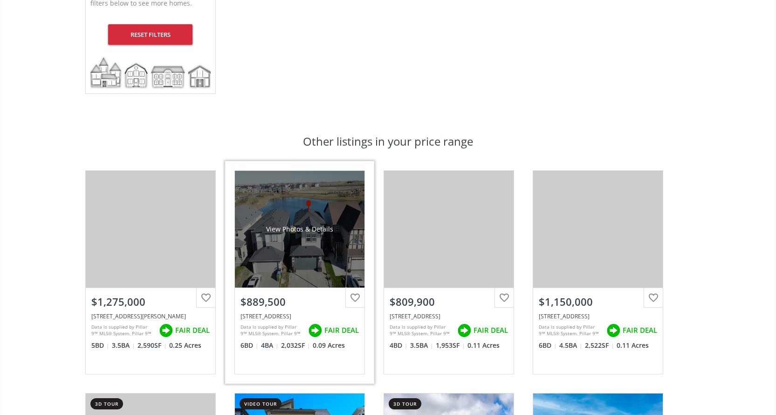
scroll to position [280, 0]
